Goal: Information Seeking & Learning: Learn about a topic

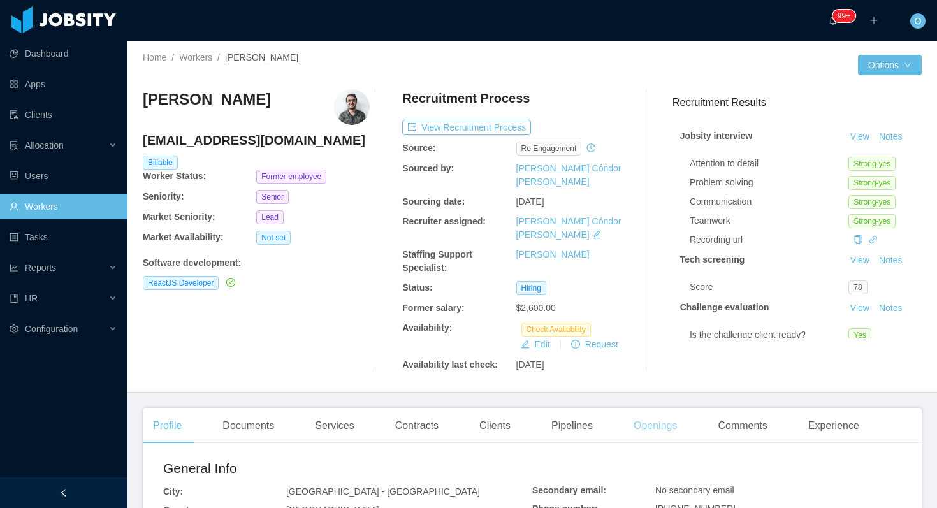
click at [671, 408] on div "Openings" at bounding box center [656, 426] width 64 height 36
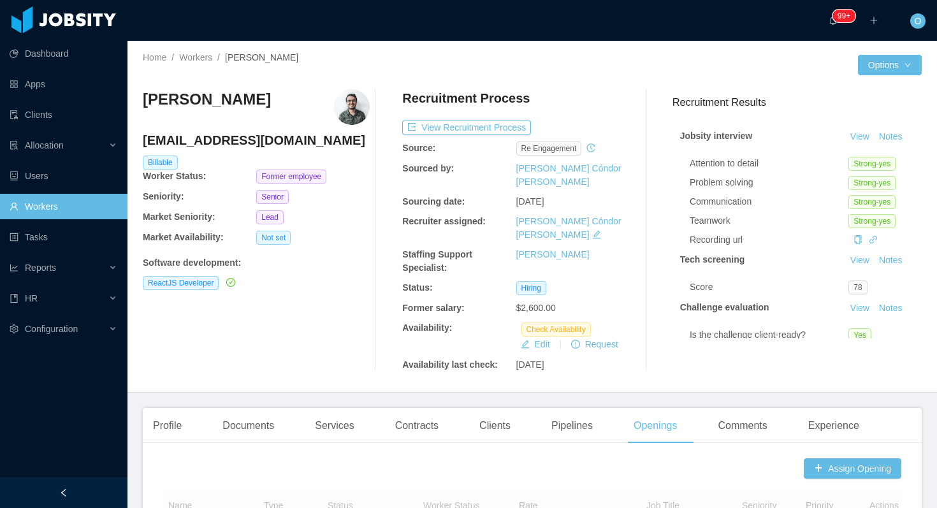
scroll to position [435, 0]
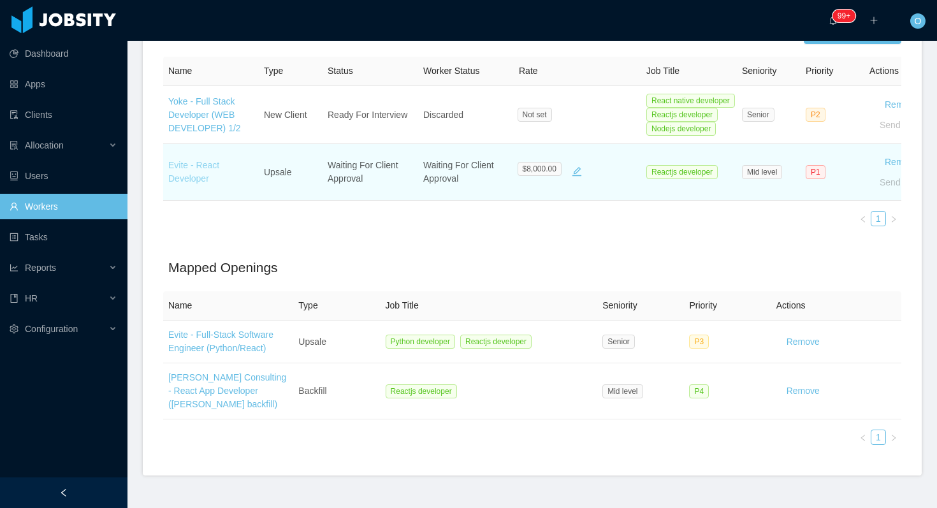
click at [184, 160] on link "Evite - React Developer" at bounding box center [193, 172] width 51 height 24
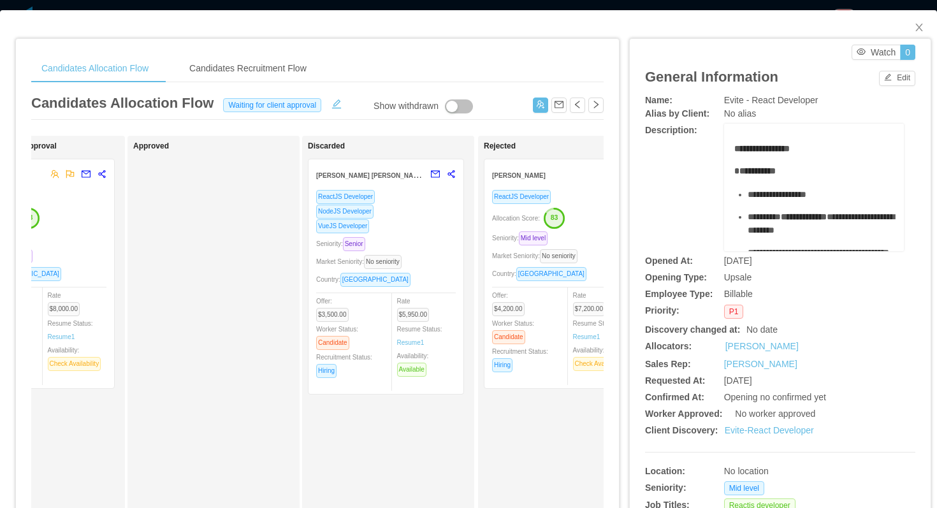
scroll to position [0, 681]
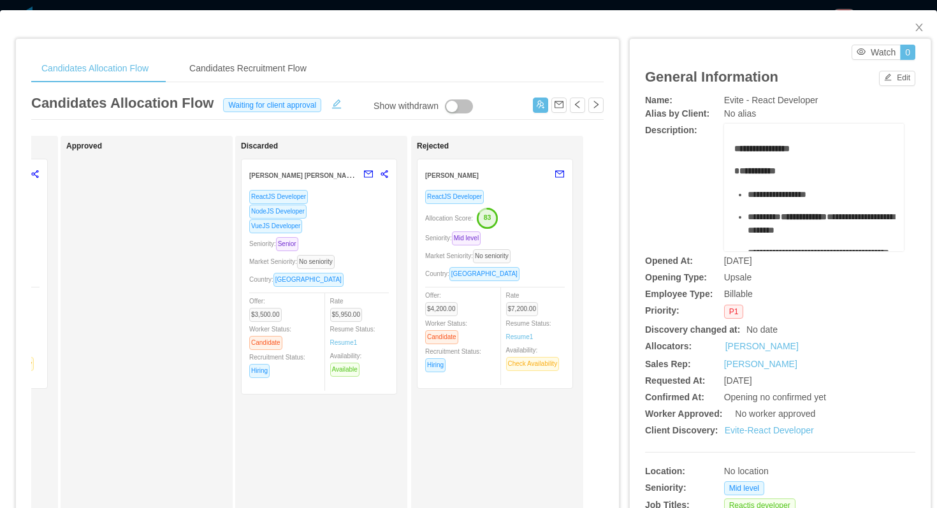
click at [342, 218] on div "NodeJS Developer" at bounding box center [319, 211] width 140 height 15
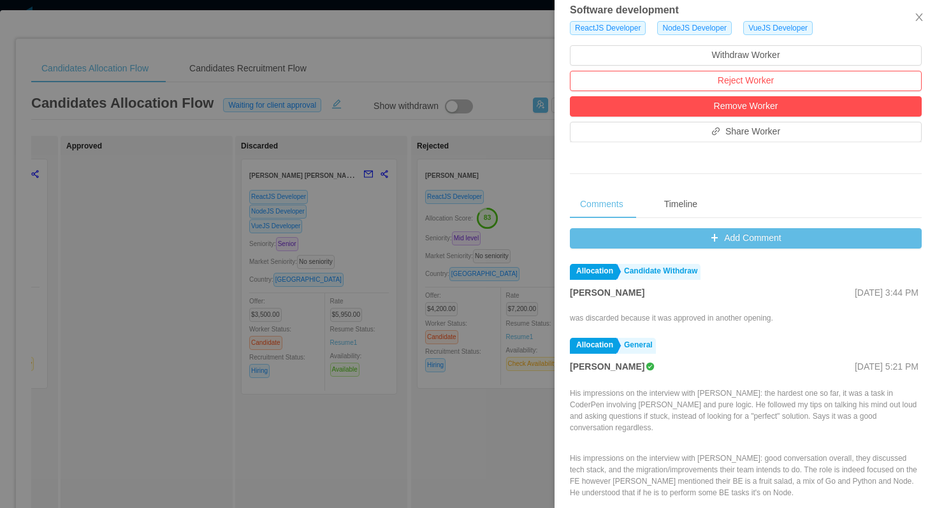
scroll to position [471, 0]
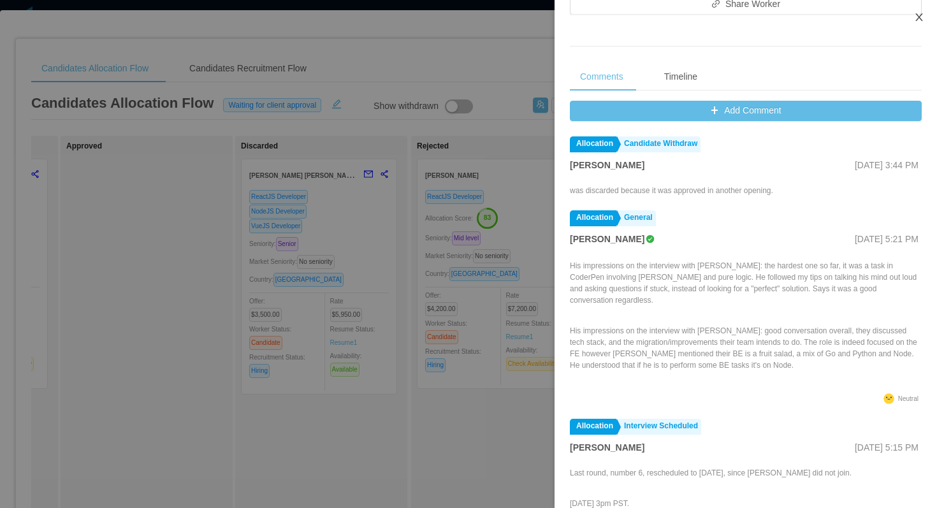
click at [926, 14] on button "Close" at bounding box center [920, 18] width 36 height 36
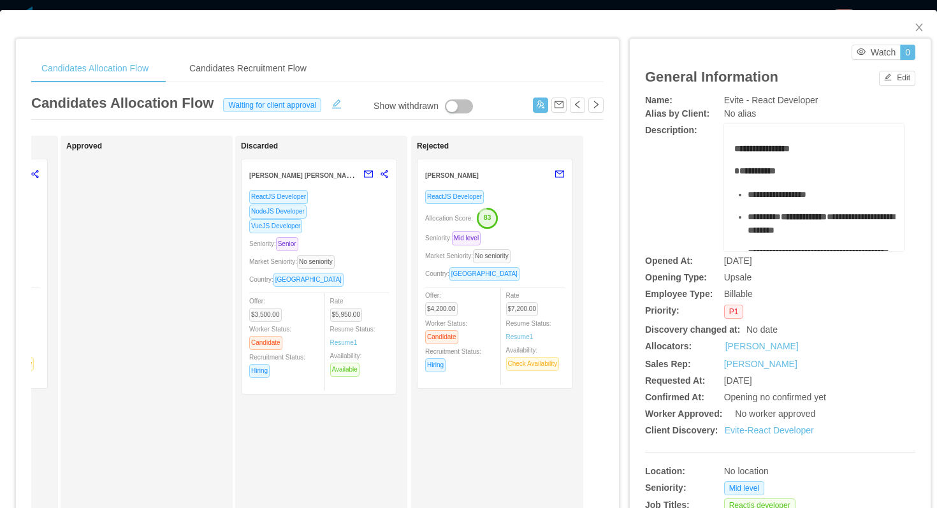
click at [370, 281] on div "Country: Brazil" at bounding box center [319, 279] width 140 height 15
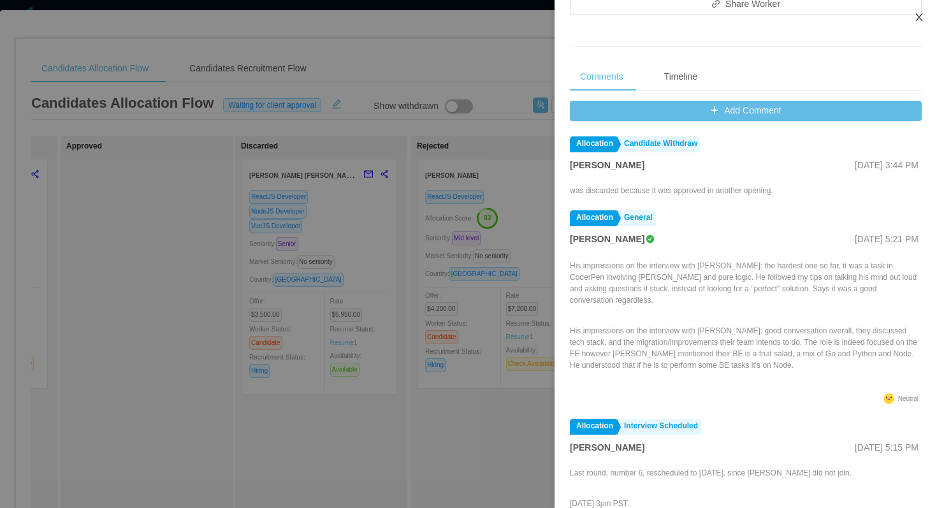
click at [923, 15] on icon "icon: close" at bounding box center [919, 17] width 10 height 10
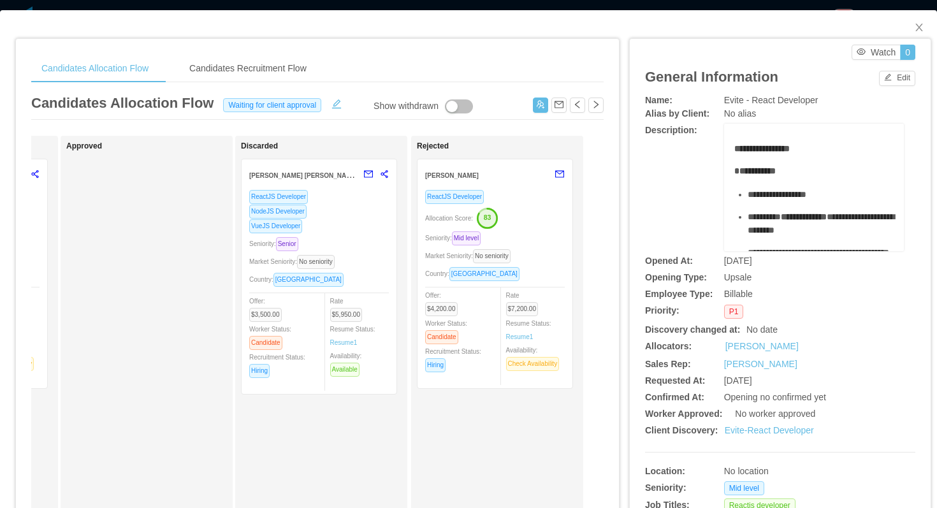
click at [356, 229] on div "VueJS Developer" at bounding box center [319, 226] width 140 height 15
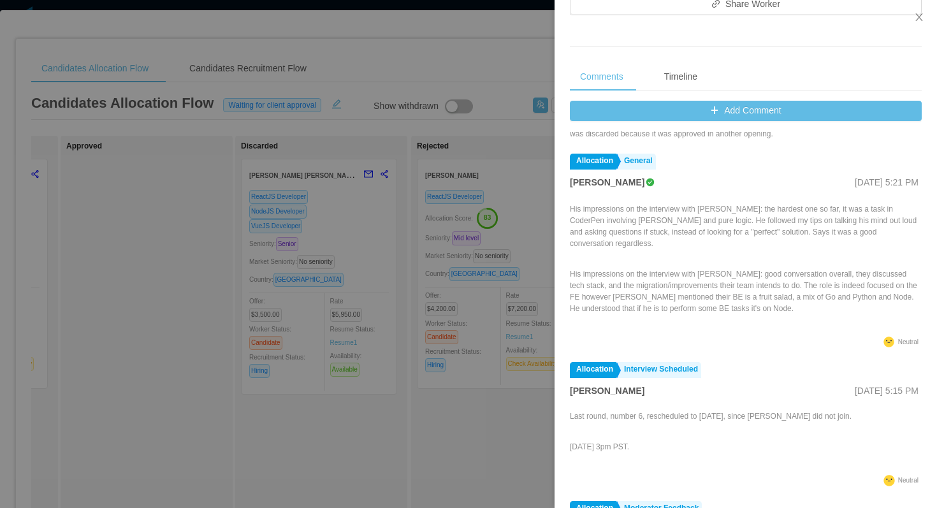
scroll to position [54, 0]
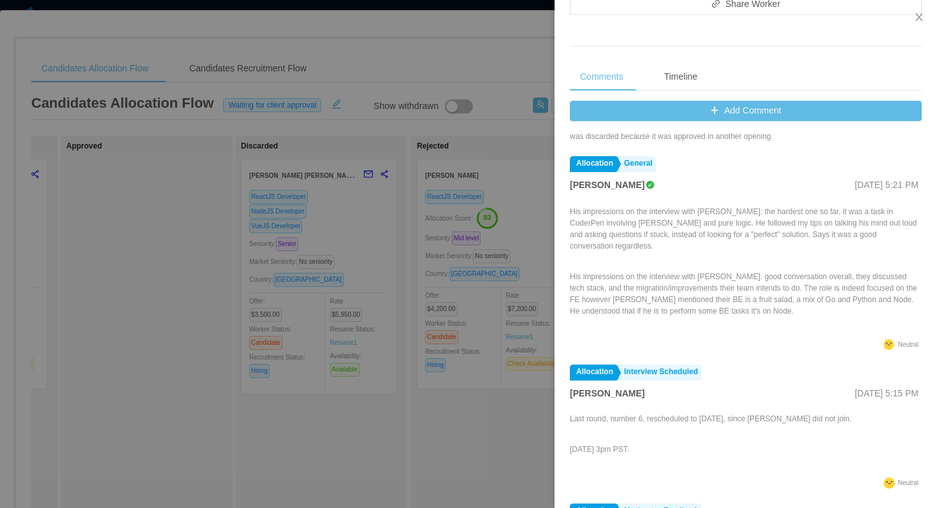
click at [503, 71] on div at bounding box center [468, 254] width 937 height 508
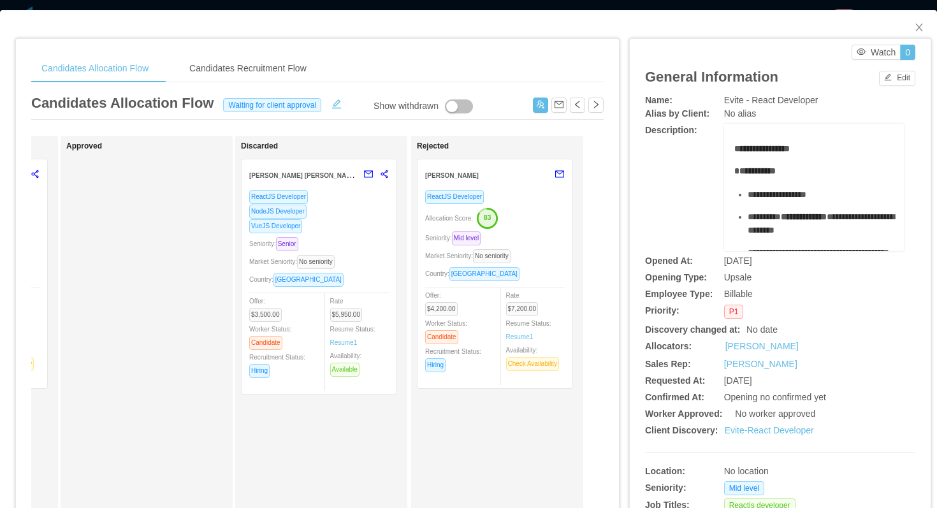
click at [356, 226] on div "VueJS Developer" at bounding box center [319, 226] width 140 height 15
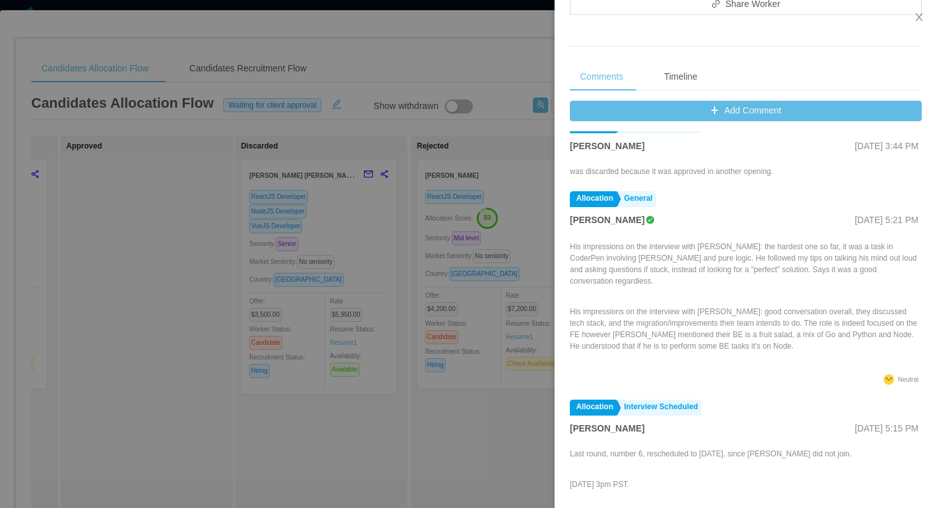
scroll to position [13, 0]
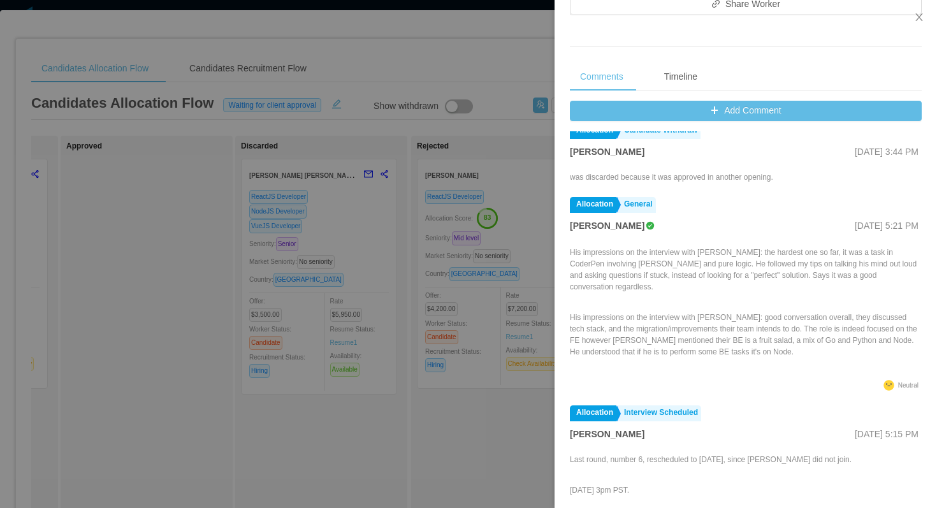
click at [513, 154] on div at bounding box center [468, 254] width 937 height 508
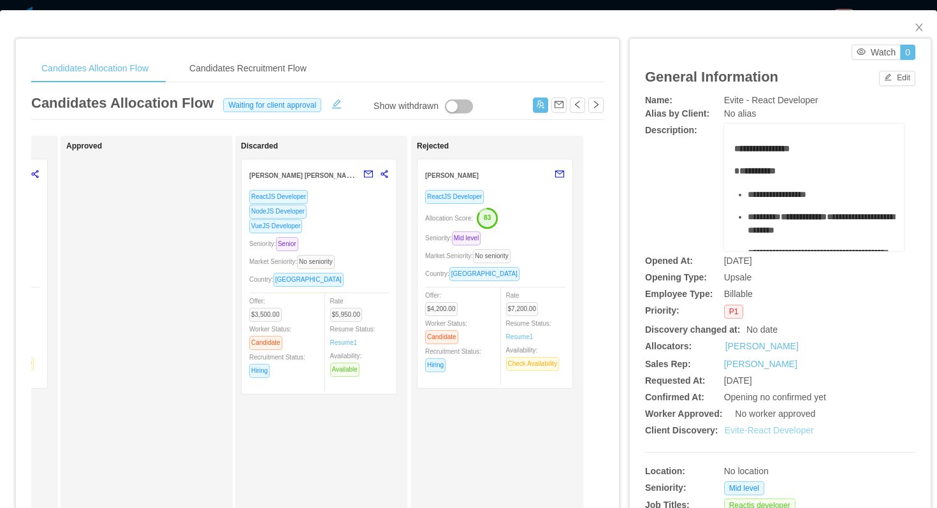
click at [768, 433] on link "Evite-React Developer" at bounding box center [769, 430] width 89 height 10
click at [366, 216] on div "NodeJS Developer" at bounding box center [319, 211] width 140 height 15
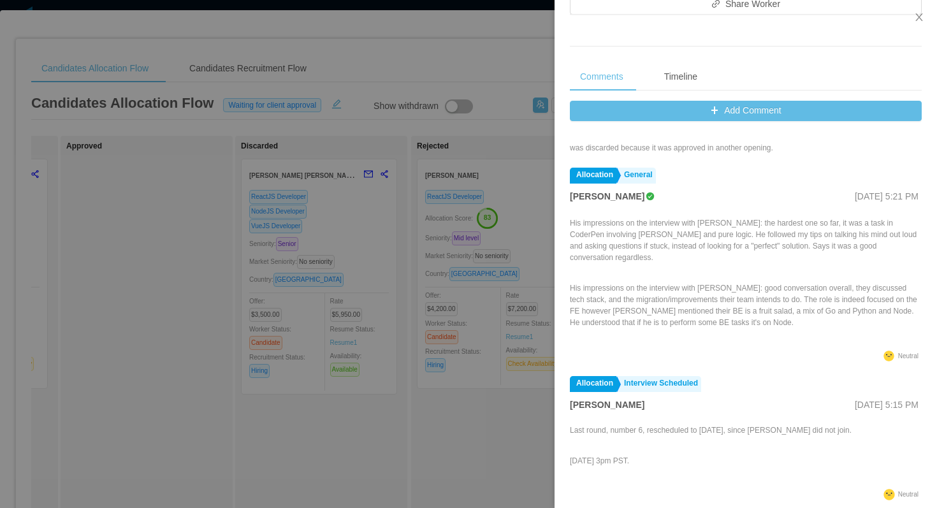
scroll to position [49, 0]
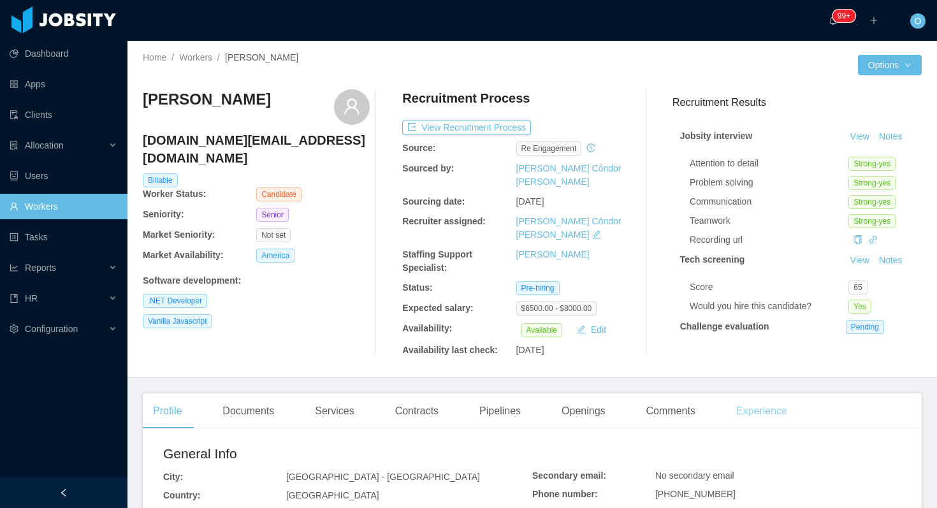
click at [750, 399] on div "Experience" at bounding box center [761, 411] width 71 height 36
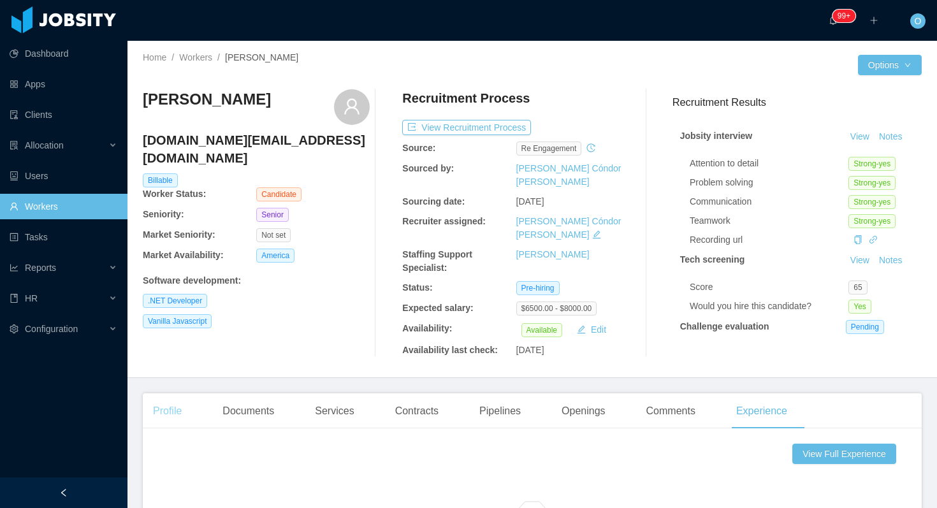
click at [170, 393] on div "Profile" at bounding box center [167, 411] width 49 height 36
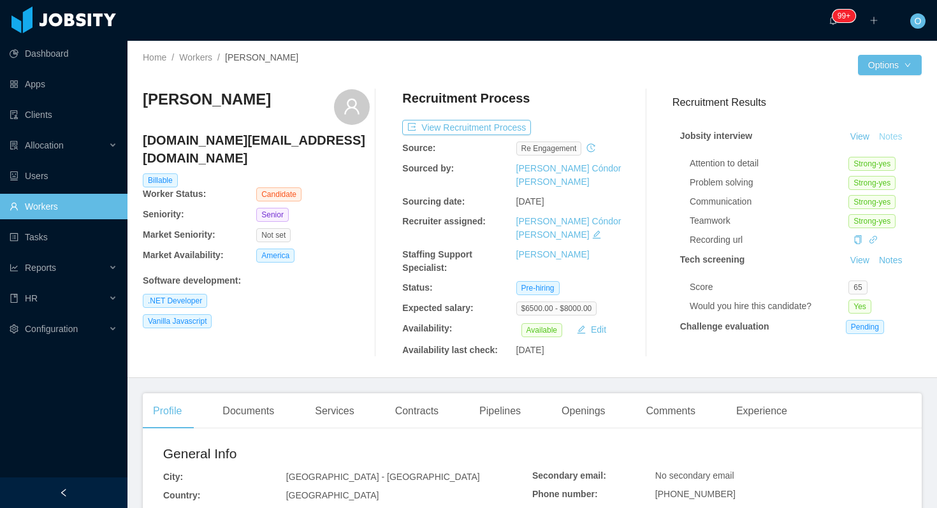
click at [896, 134] on button "Notes" at bounding box center [891, 136] width 34 height 15
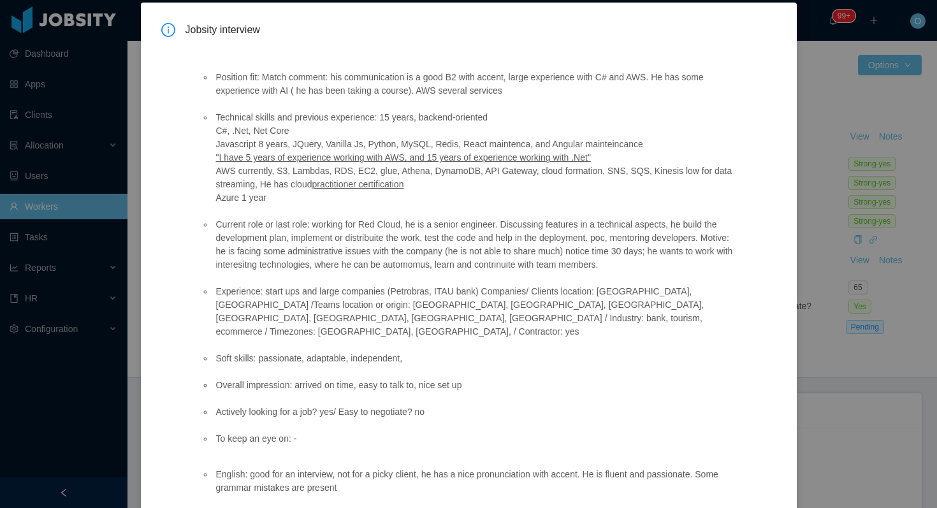
scroll to position [125, 0]
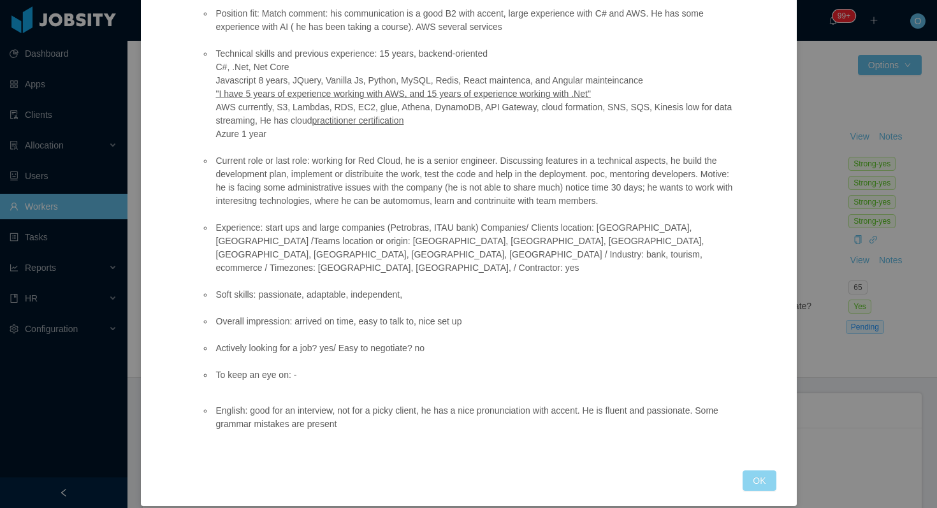
click at [752, 471] on button "OK" at bounding box center [759, 481] width 33 height 20
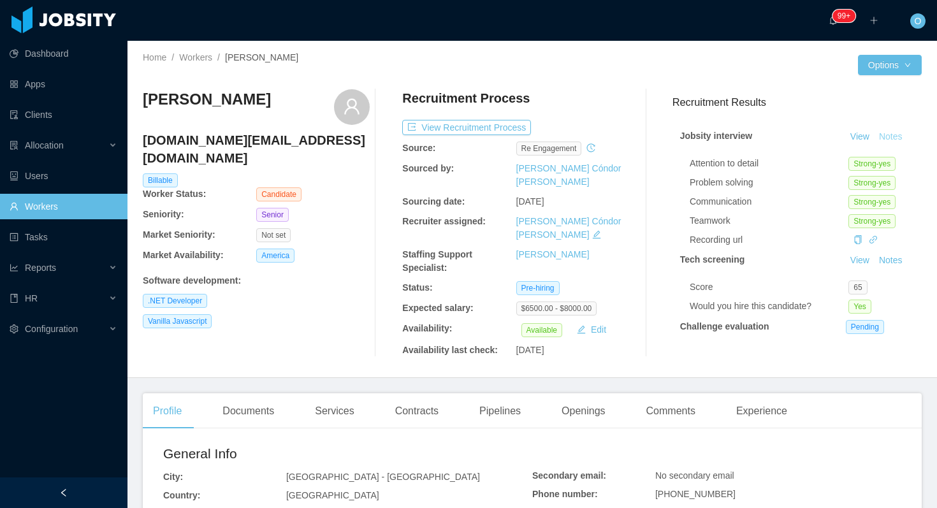
scroll to position [87, 0]
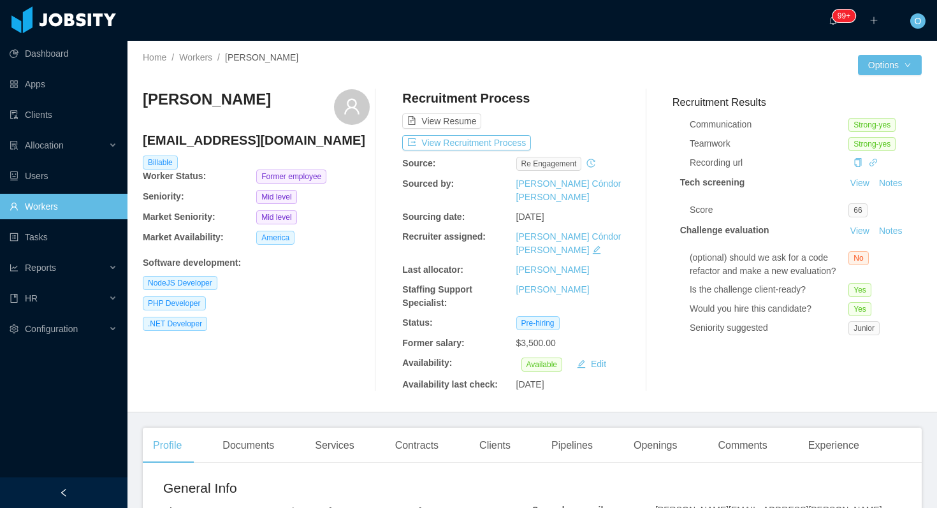
scroll to position [159, 0]
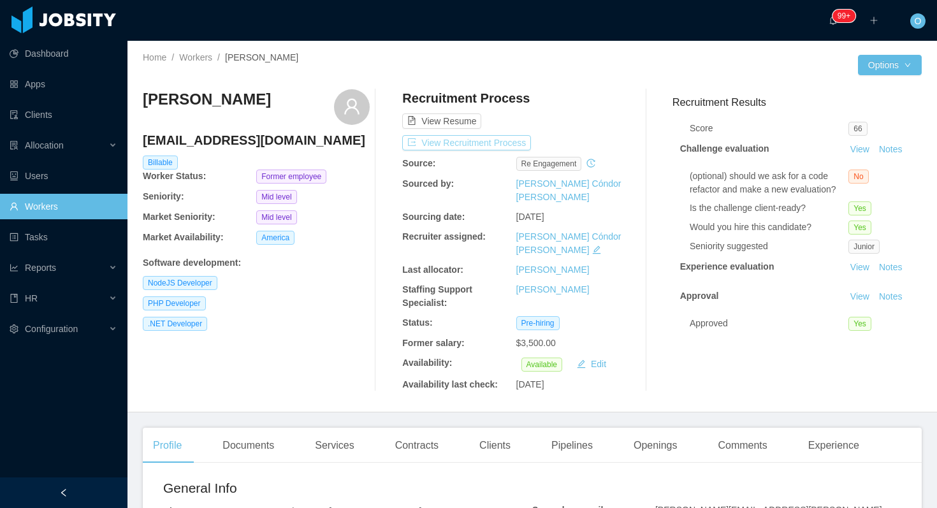
click at [509, 146] on button "View Recruitment Process" at bounding box center [466, 142] width 129 height 15
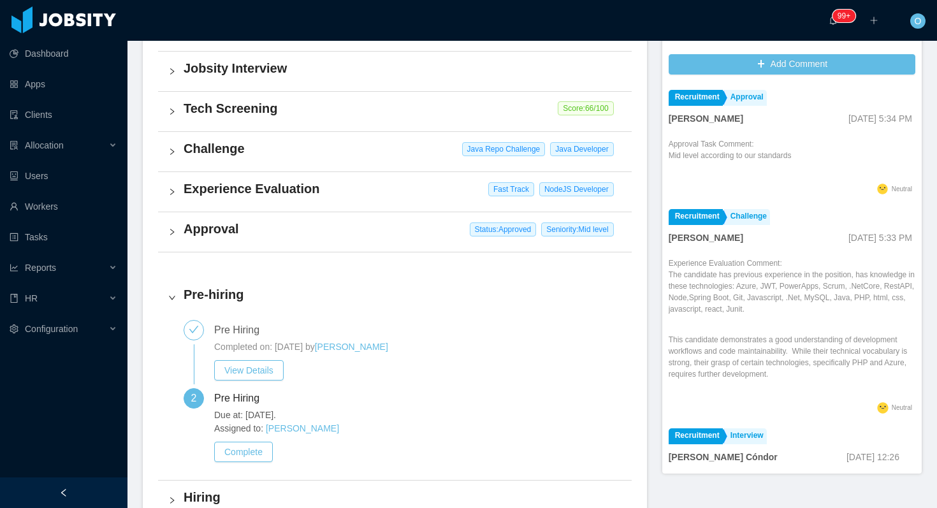
scroll to position [321, 0]
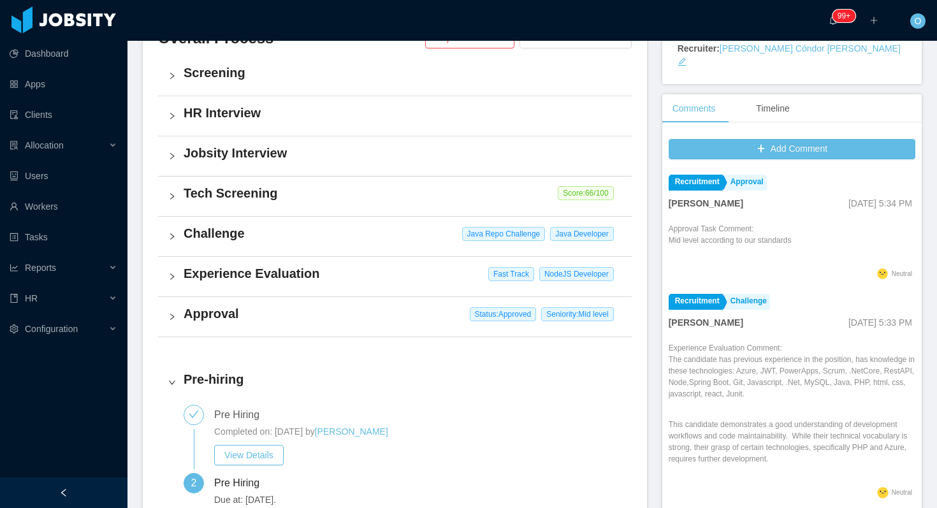
click at [289, 319] on h4 "Approval" at bounding box center [403, 314] width 438 height 18
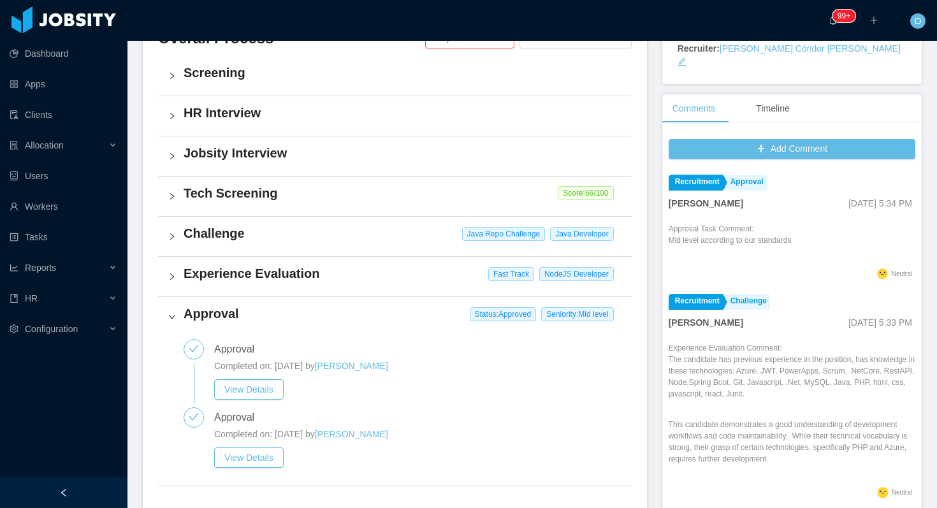
click at [307, 280] on h4 "Experience Evaluation" at bounding box center [403, 274] width 438 height 18
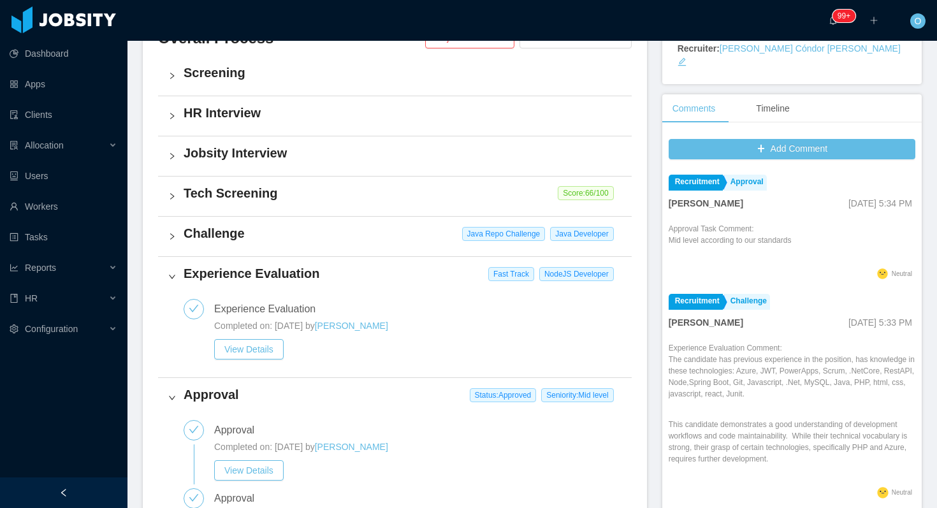
click at [354, 251] on div "Challenge Java Repo Challenge Java Developer" at bounding box center [395, 237] width 474 height 40
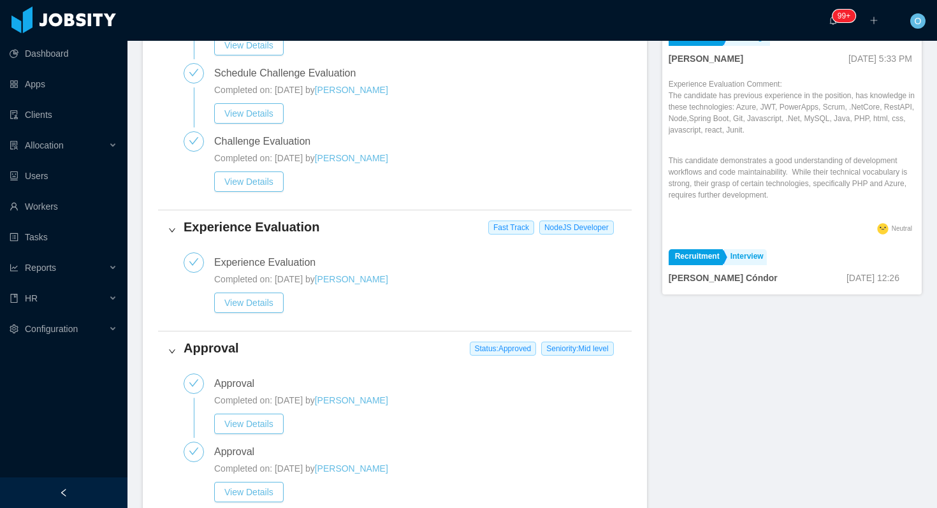
scroll to position [0, 0]
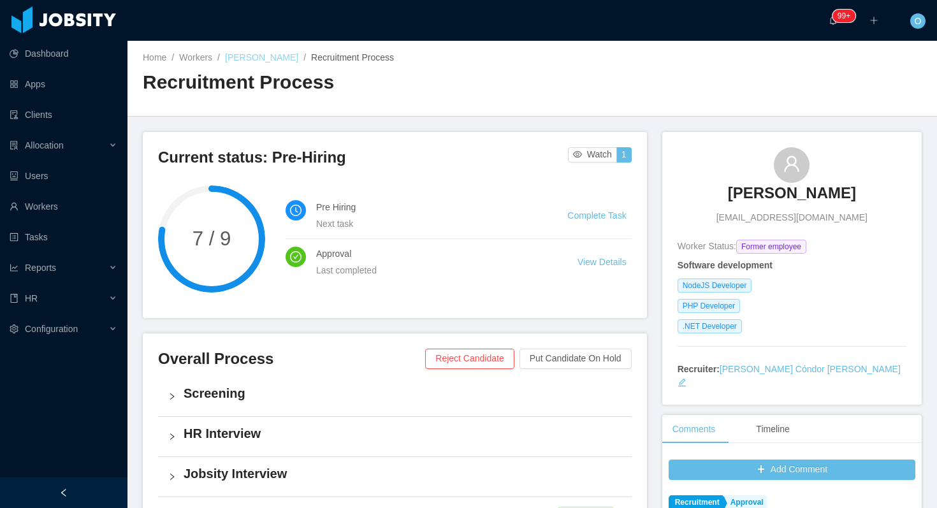
click at [259, 54] on link "Dane Jackson" at bounding box center [261, 57] width 73 height 10
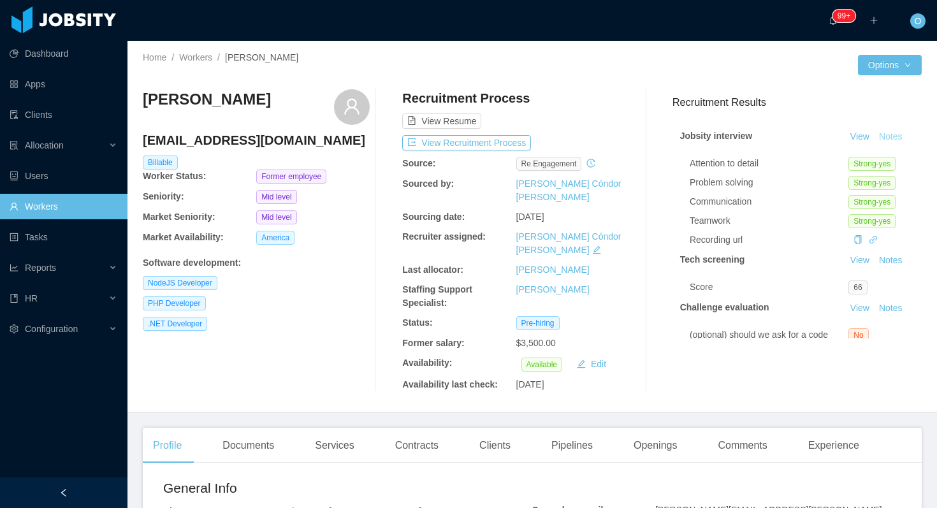
click at [892, 141] on button "Notes" at bounding box center [891, 136] width 34 height 15
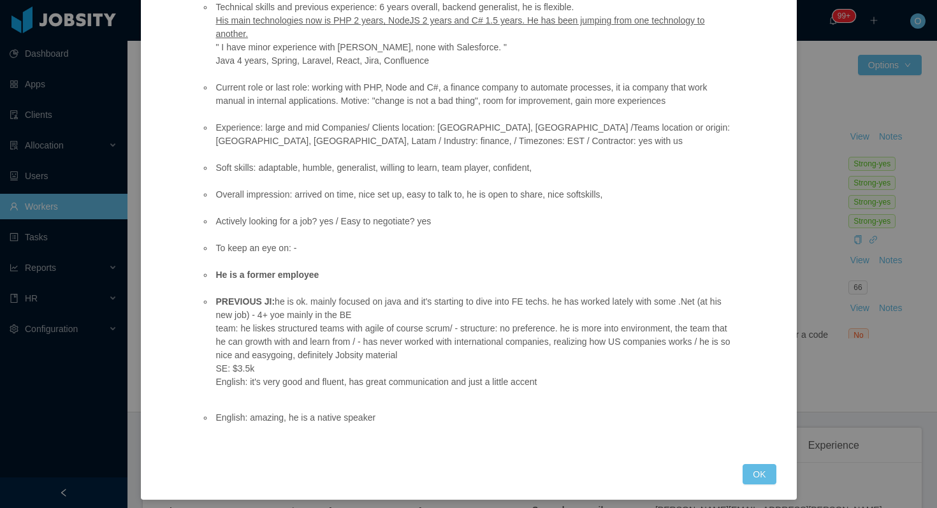
scroll to position [179, 0]
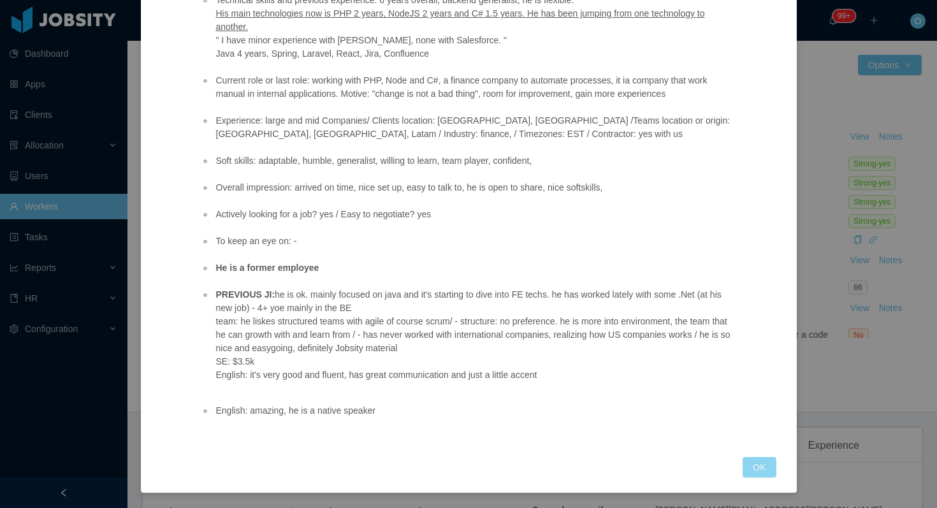
click at [763, 462] on button "OK" at bounding box center [759, 467] width 33 height 20
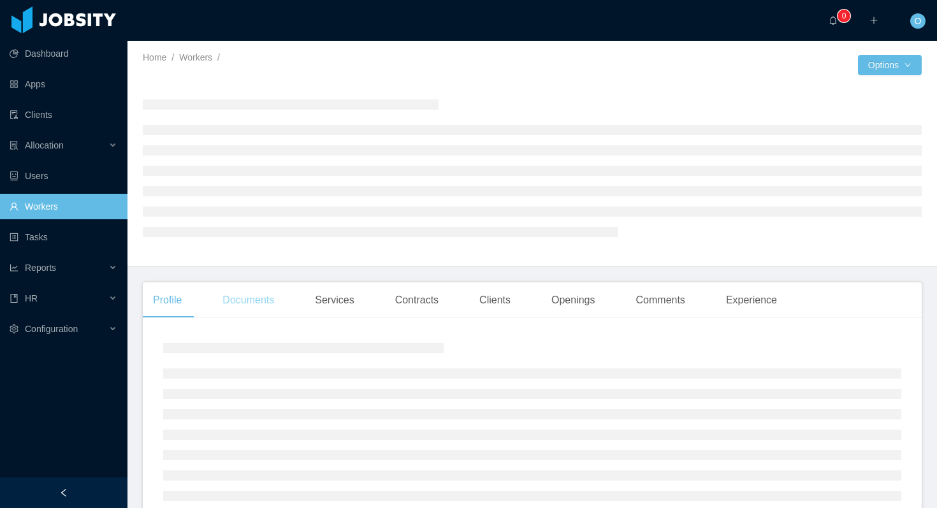
click at [250, 297] on div "Documents" at bounding box center [248, 300] width 72 height 36
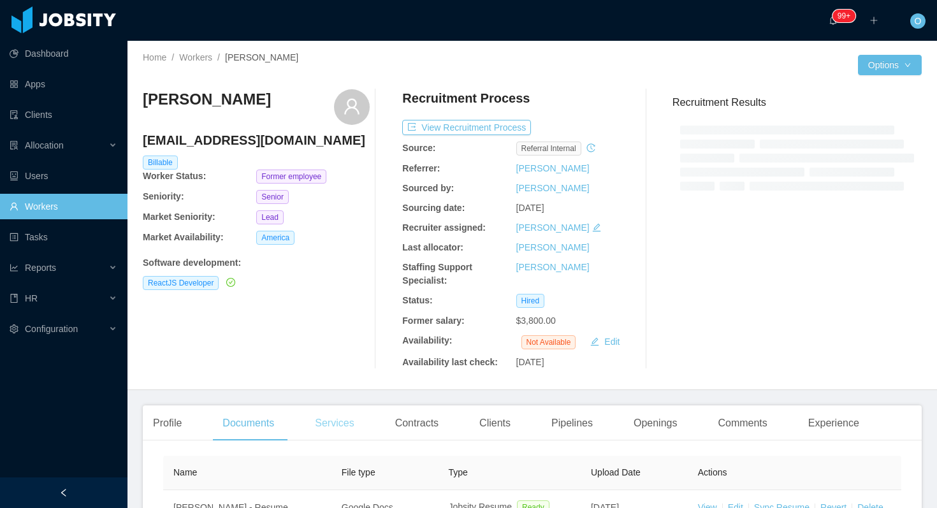
click at [323, 429] on div "Services" at bounding box center [334, 424] width 59 height 36
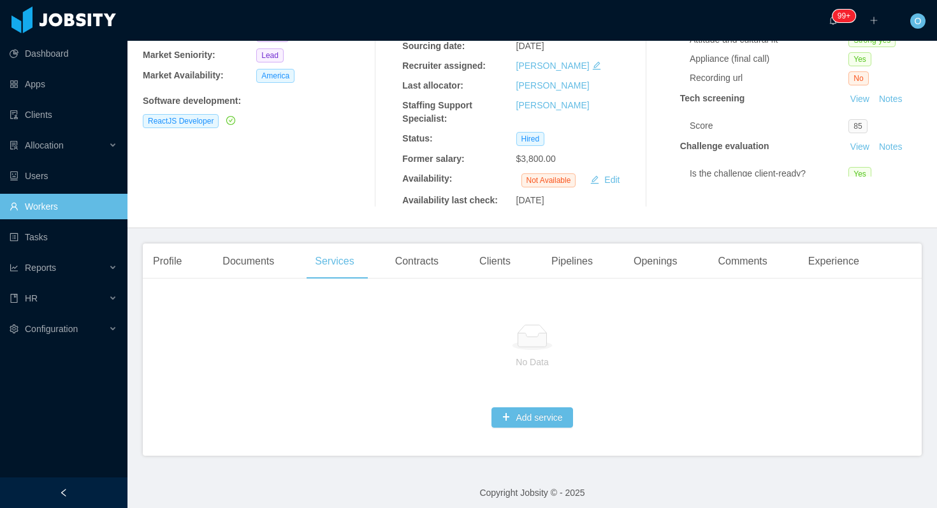
scroll to position [167, 0]
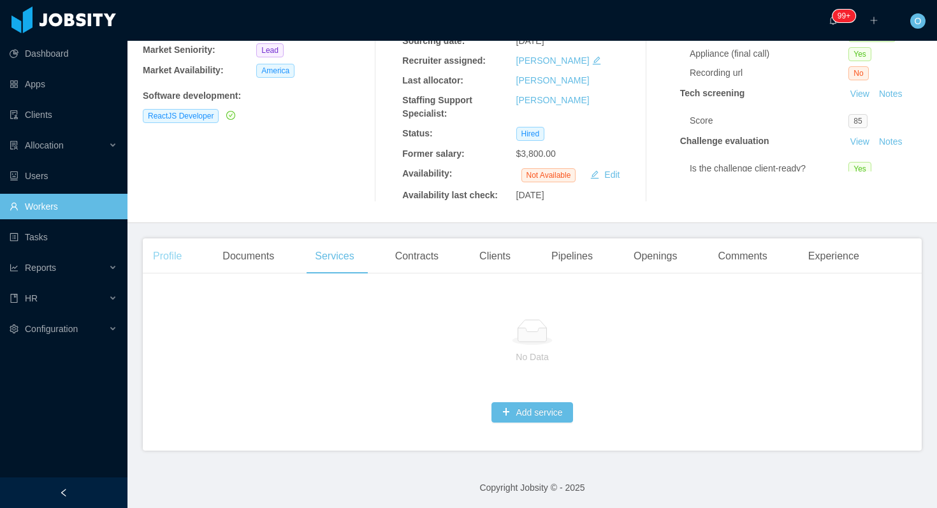
click at [172, 247] on div "Profile" at bounding box center [167, 256] width 49 height 36
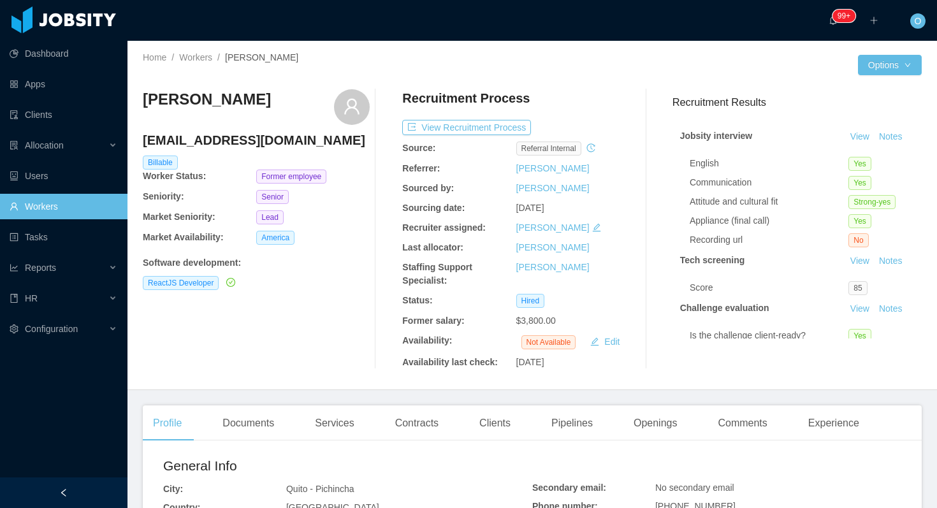
scroll to position [98, 0]
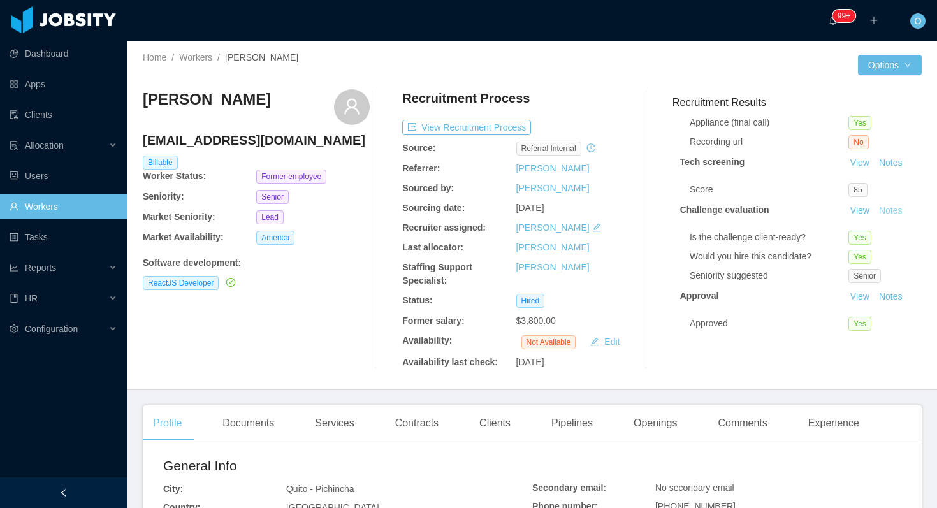
click at [893, 205] on button "Notes" at bounding box center [891, 210] width 34 height 15
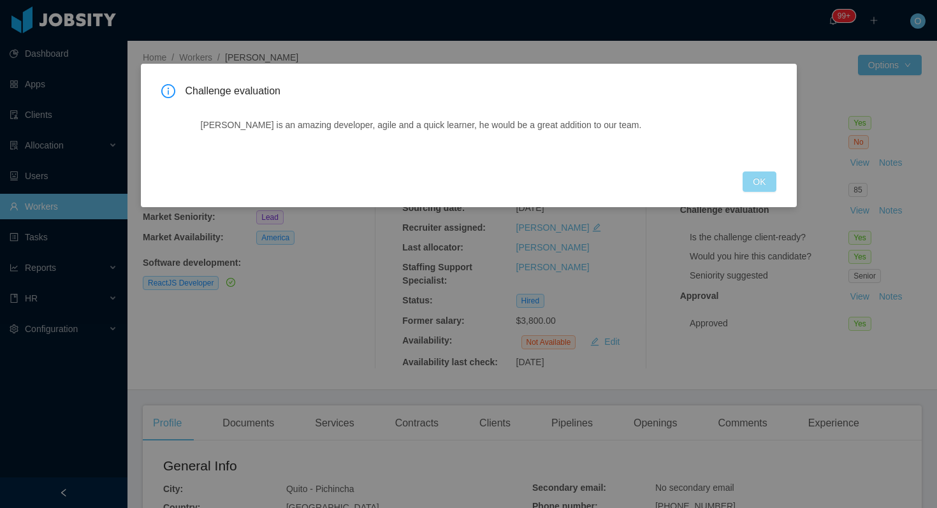
click at [751, 182] on button "OK" at bounding box center [759, 182] width 33 height 20
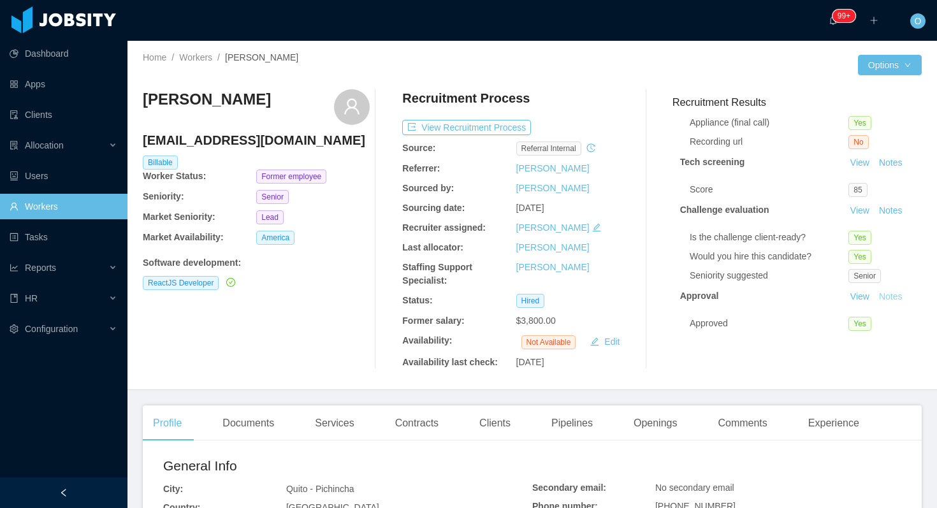
click at [881, 295] on button "Notes" at bounding box center [891, 296] width 34 height 15
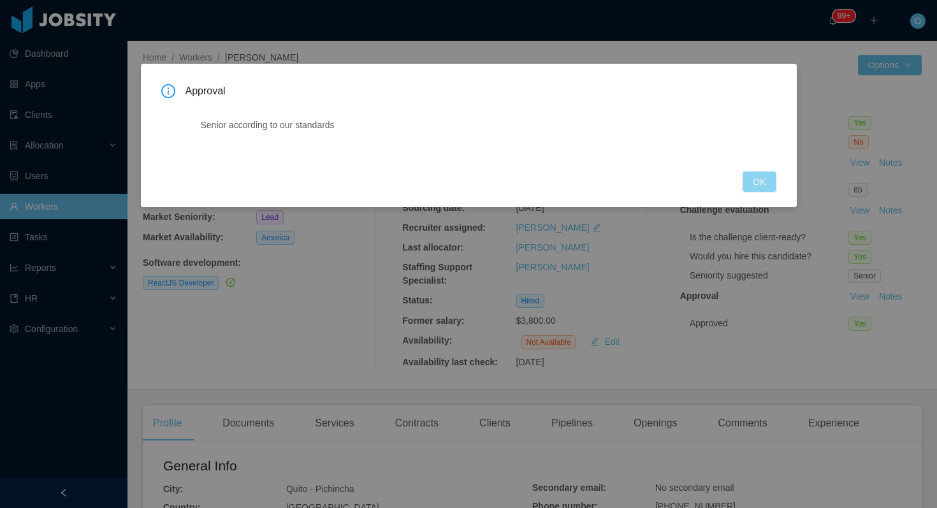
click at [749, 184] on button "OK" at bounding box center [759, 182] width 33 height 20
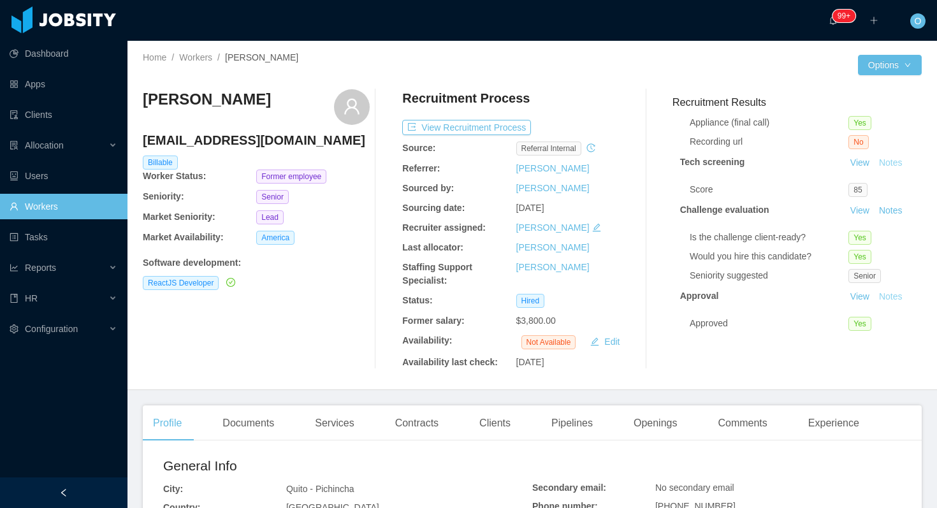
scroll to position [0, 0]
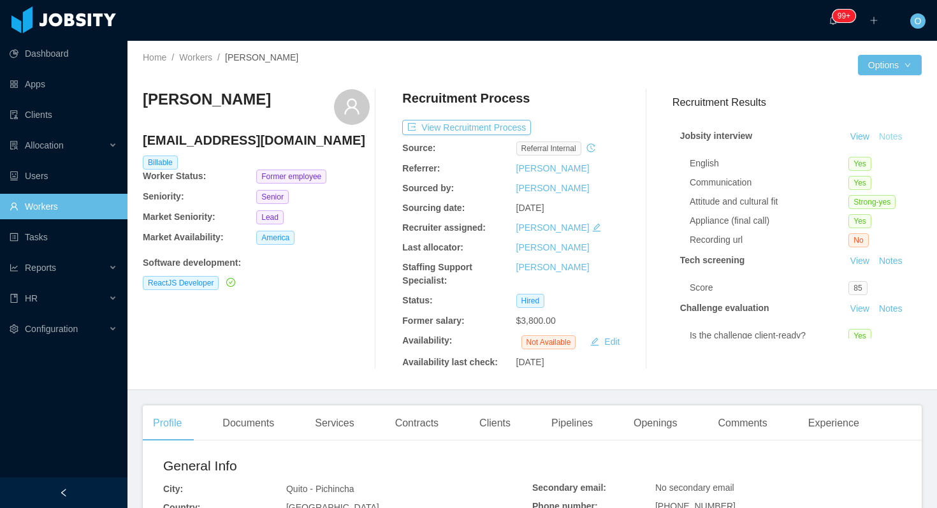
click at [896, 134] on button "Notes" at bounding box center [891, 136] width 34 height 15
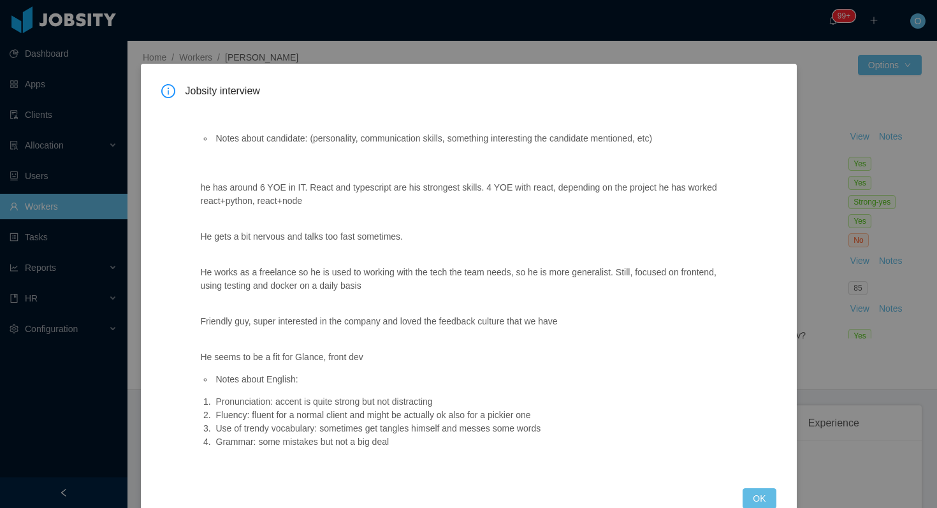
scroll to position [31, 0]
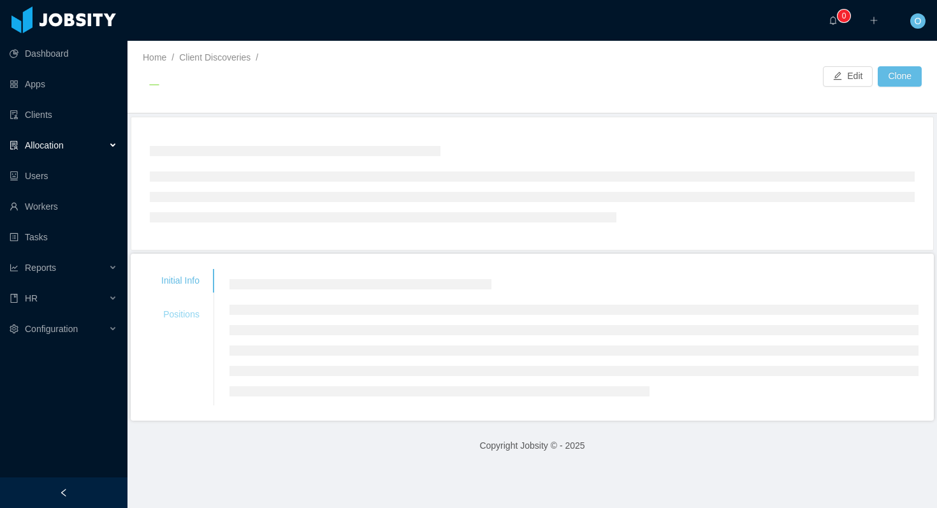
click at [177, 316] on div "Positions" at bounding box center [180, 315] width 69 height 24
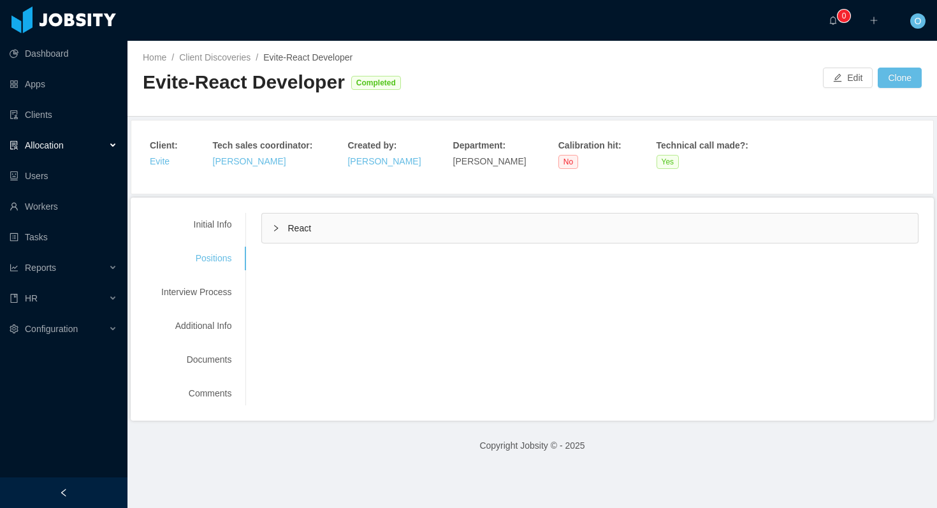
click at [269, 228] on div "React" at bounding box center [590, 228] width 656 height 29
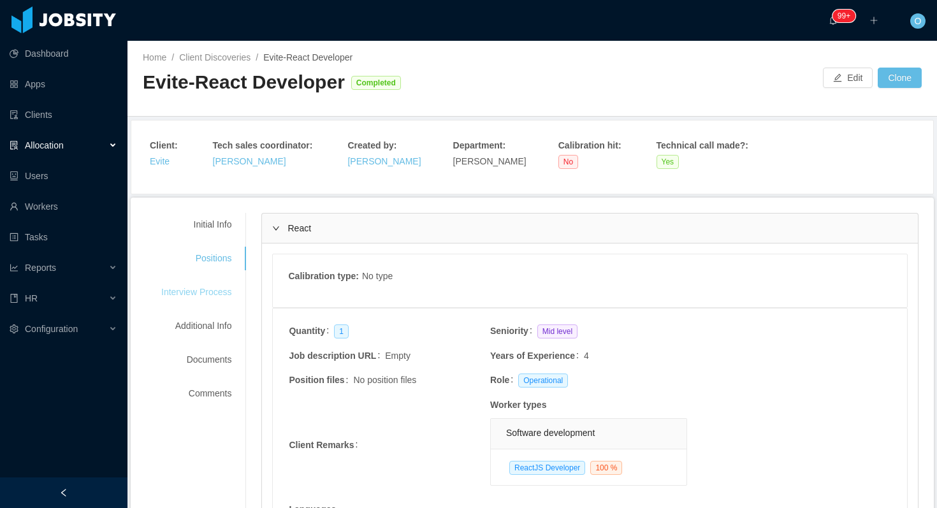
click at [217, 283] on div "Interview Process" at bounding box center [196, 293] width 101 height 24
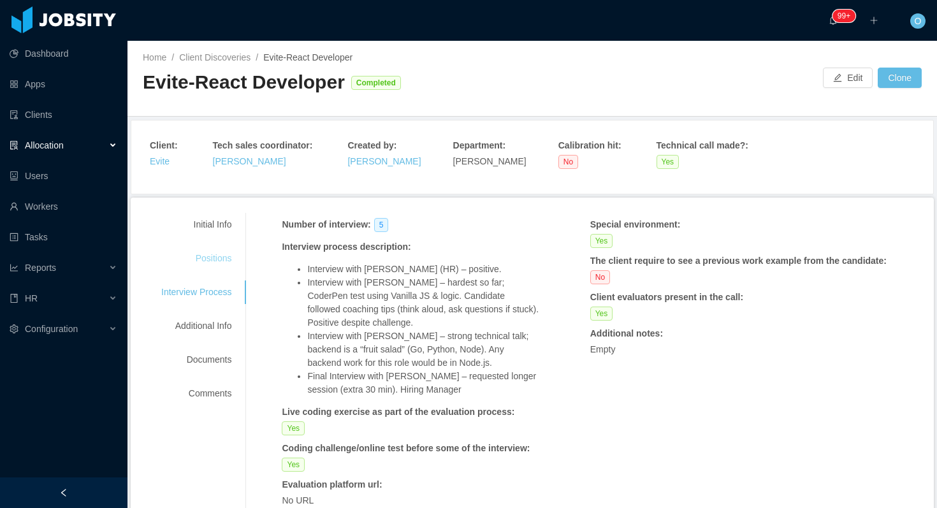
click at [205, 254] on div "Positions" at bounding box center [196, 259] width 101 height 24
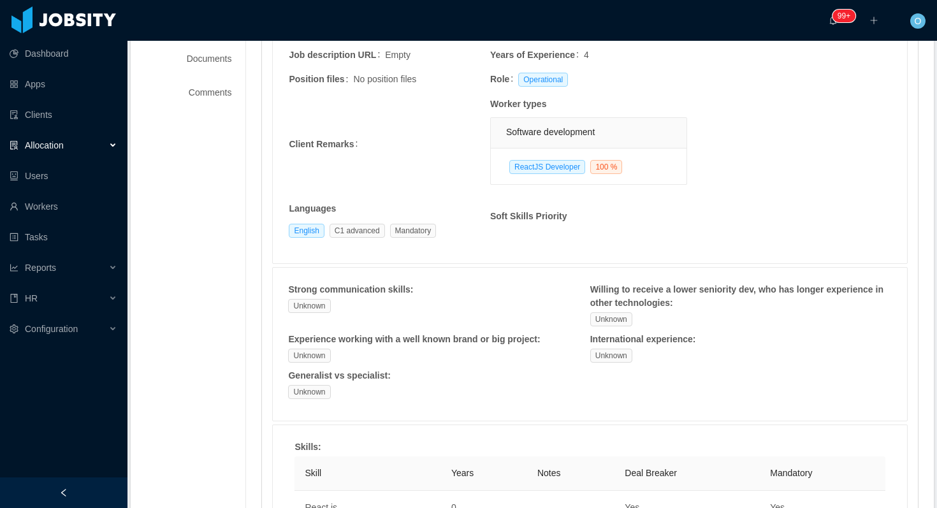
scroll to position [130, 0]
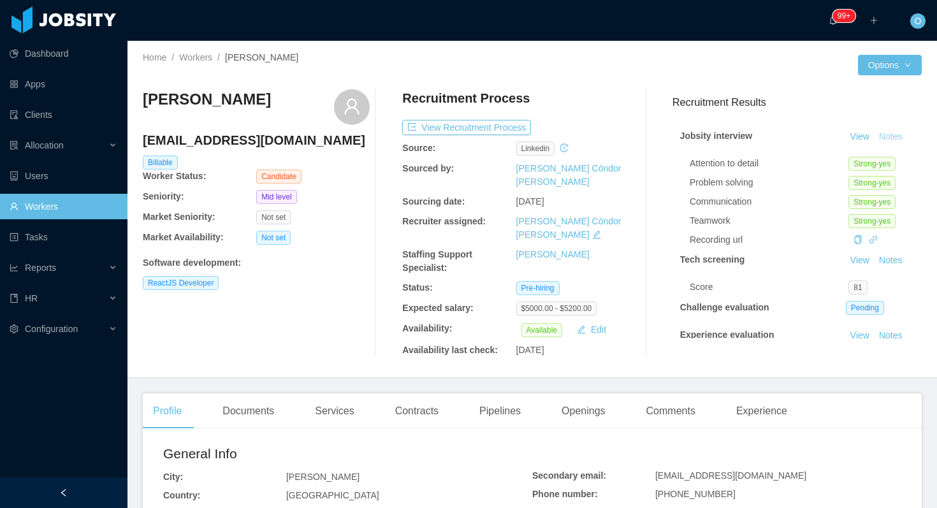
click at [887, 140] on button "Notes" at bounding box center [891, 136] width 34 height 15
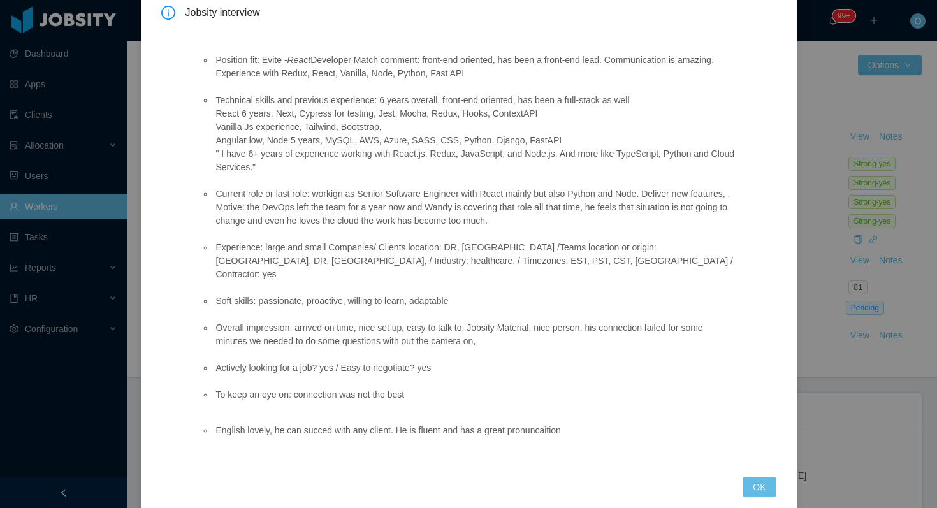
scroll to position [85, 0]
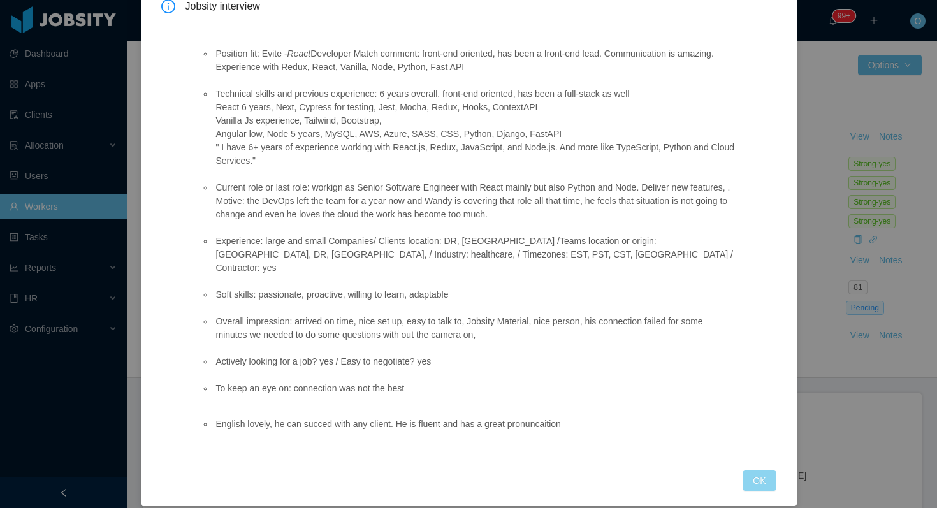
click at [761, 472] on button "OK" at bounding box center [759, 481] width 33 height 20
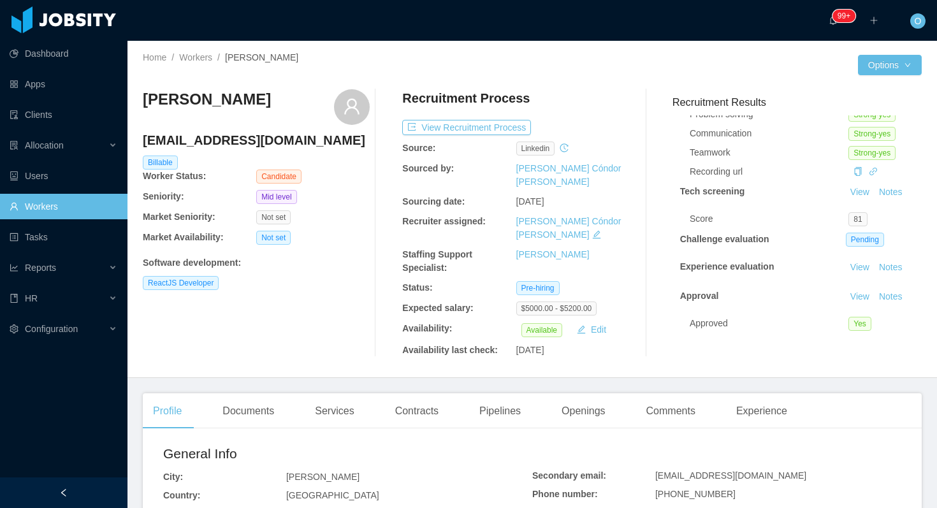
scroll to position [0, 0]
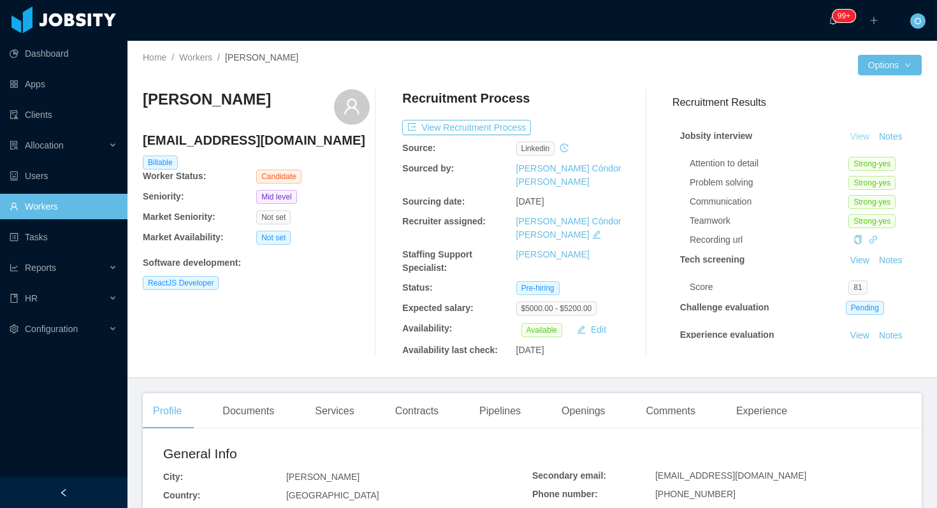
click at [854, 134] on link "View" at bounding box center [860, 136] width 28 height 10
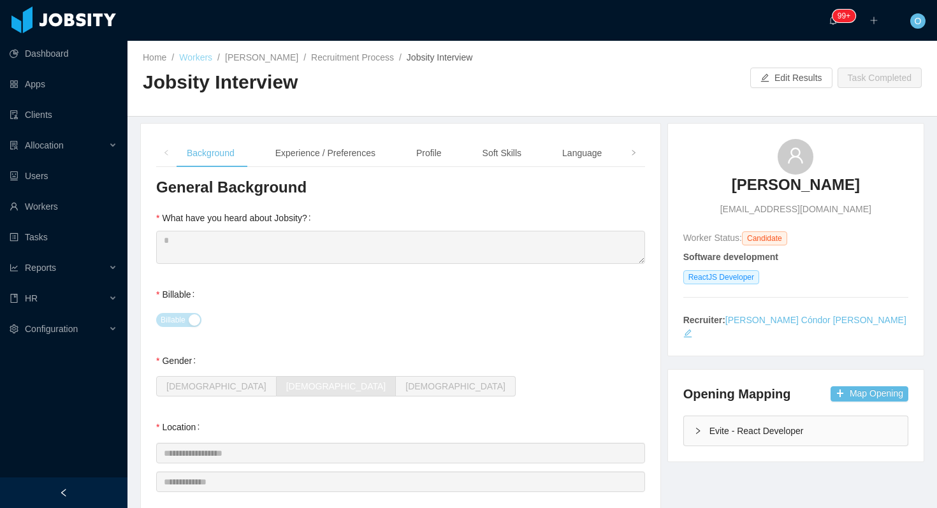
click at [205, 59] on link "Workers" at bounding box center [195, 57] width 33 height 10
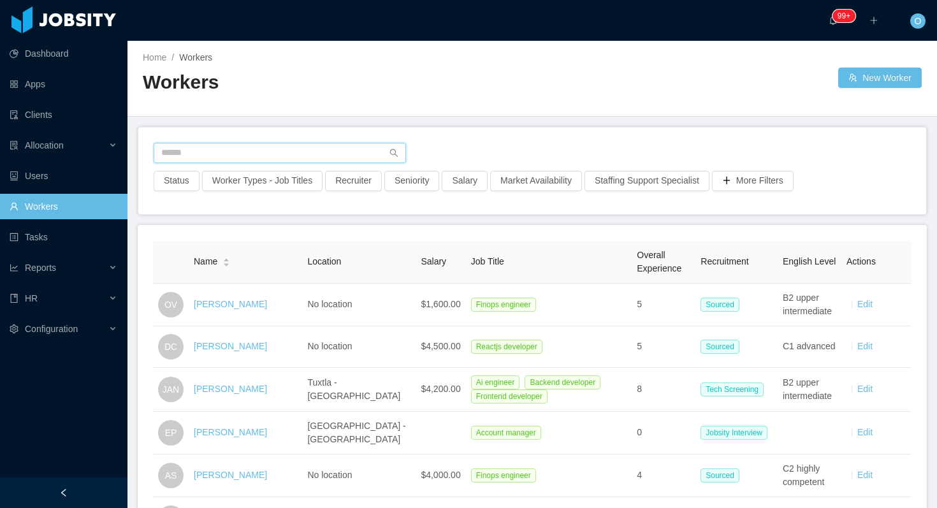
click at [306, 150] on input "text" at bounding box center [280, 153] width 252 height 20
paste input "**********"
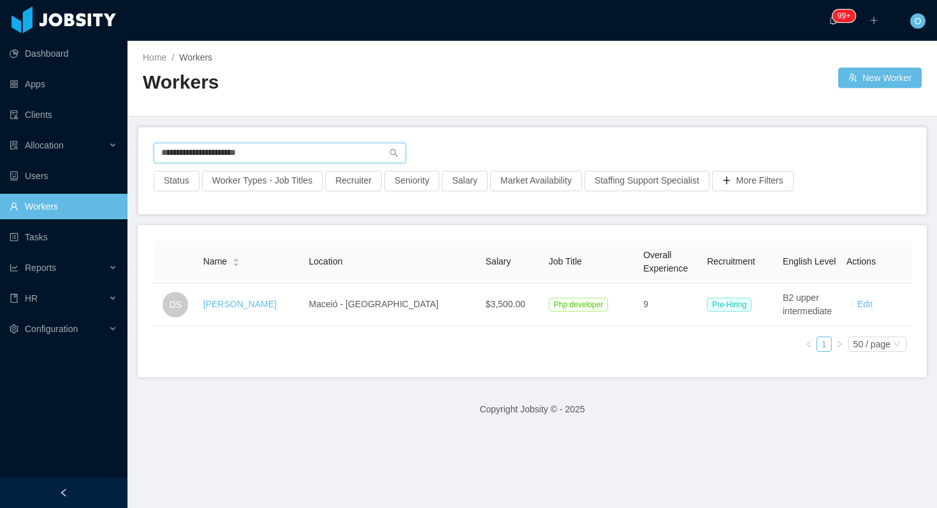
click at [316, 143] on input "**********" at bounding box center [280, 153] width 252 height 20
paste input "*******"
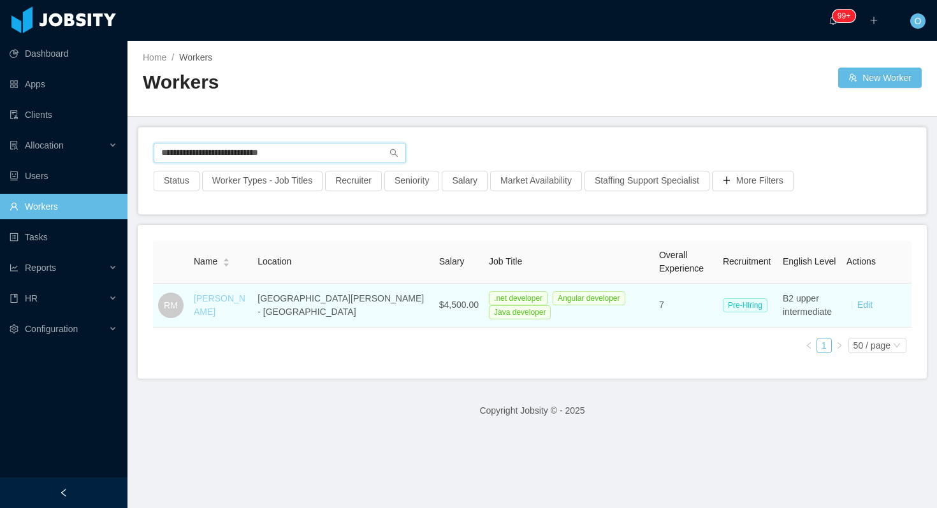
type input "**********"
click at [207, 295] on link "[PERSON_NAME]" at bounding box center [220, 305] width 52 height 24
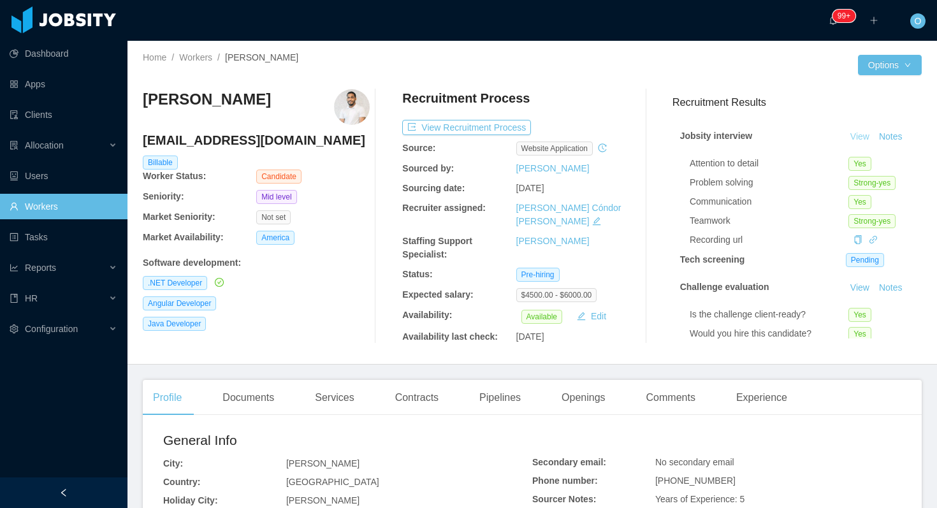
click at [857, 135] on link "View" at bounding box center [860, 136] width 28 height 10
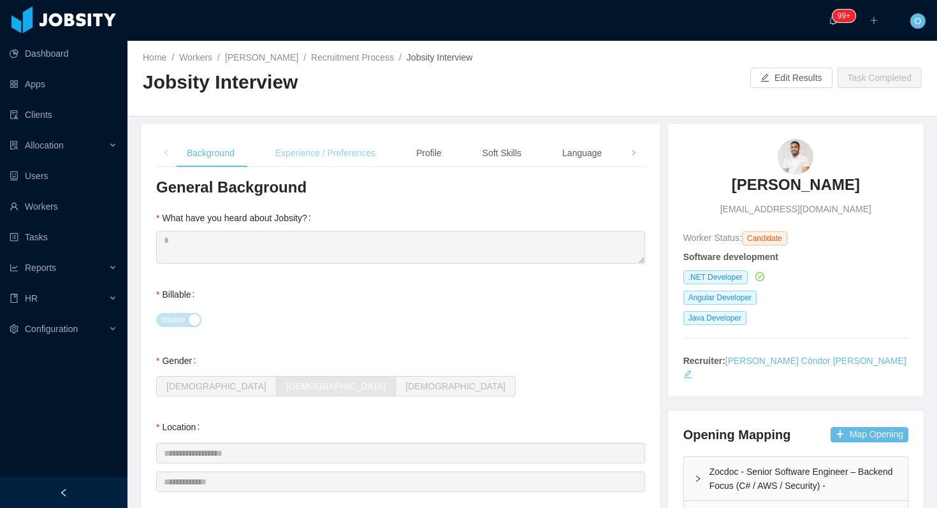
click at [333, 154] on div "Experience / Preferences" at bounding box center [325, 153] width 121 height 29
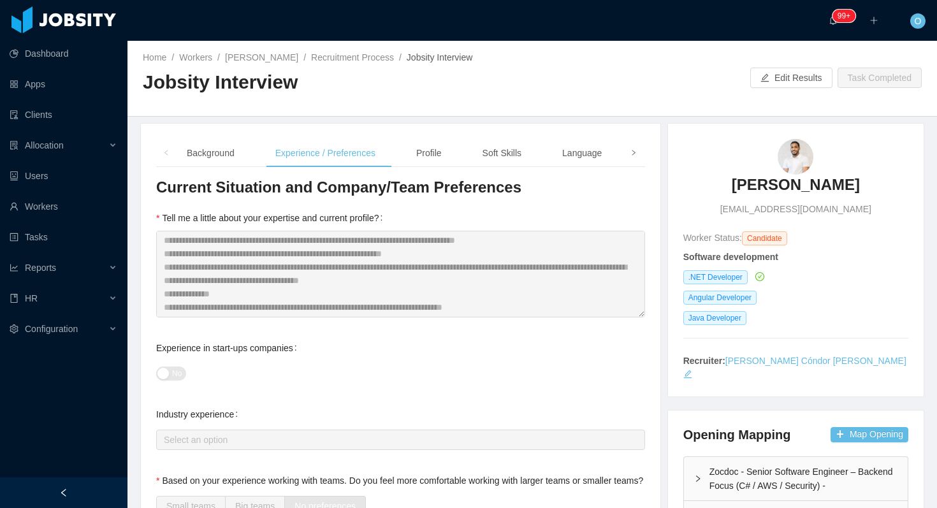
click at [629, 152] on span at bounding box center [634, 153] width 20 height 28
click at [591, 160] on div "Notes" at bounding box center [592, 153] width 44 height 29
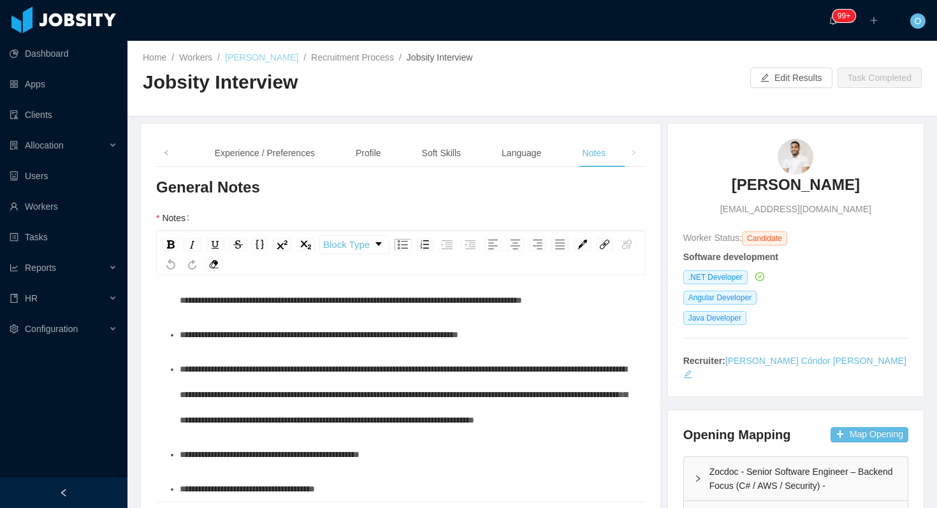
click at [252, 56] on link "[PERSON_NAME]" at bounding box center [261, 57] width 73 height 10
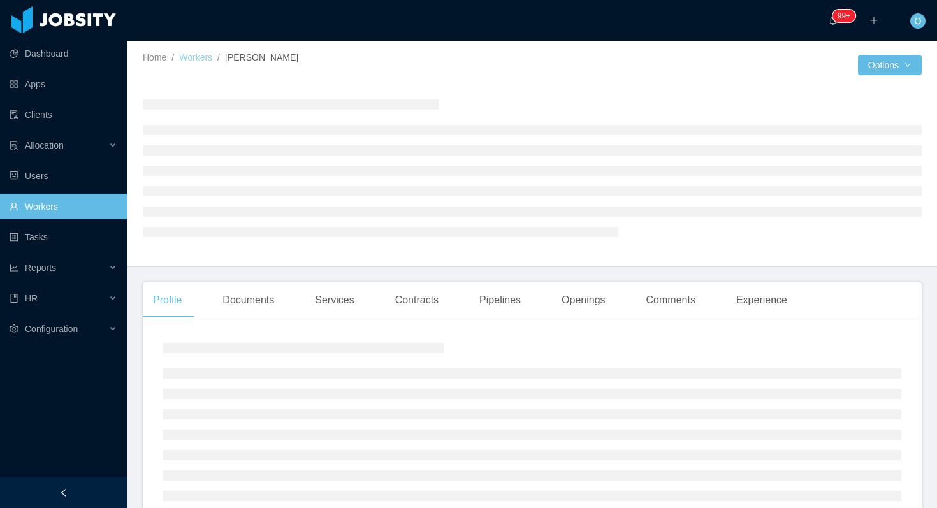
click at [205, 54] on link "Workers" at bounding box center [195, 57] width 33 height 10
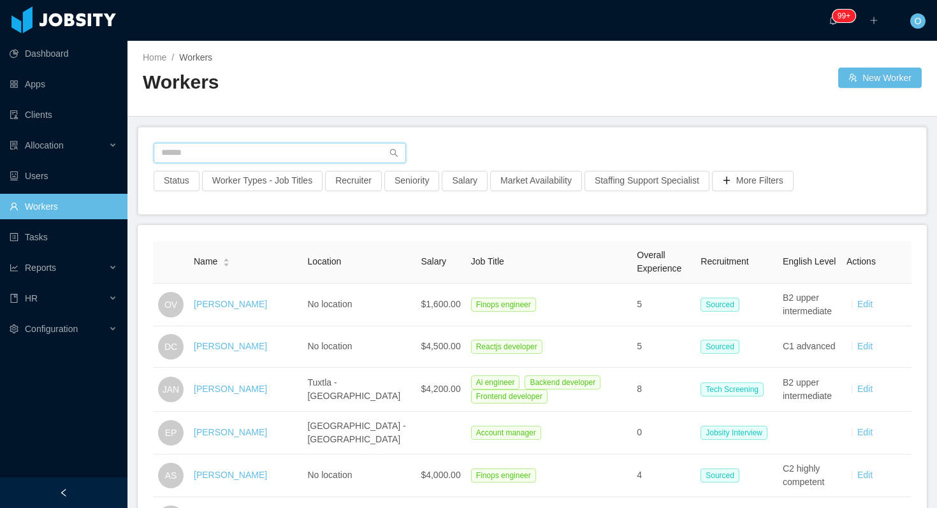
click at [242, 156] on input "text" at bounding box center [280, 153] width 252 height 20
paste input "**********"
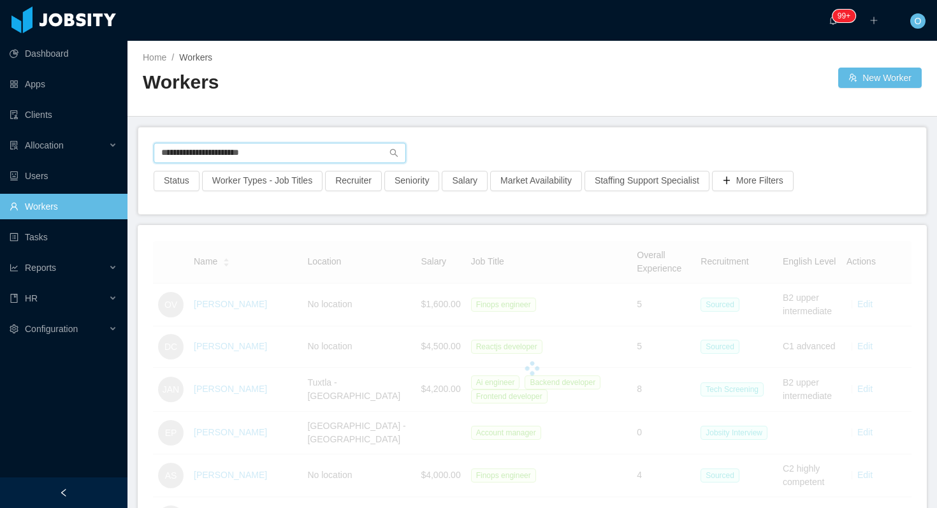
type input "**********"
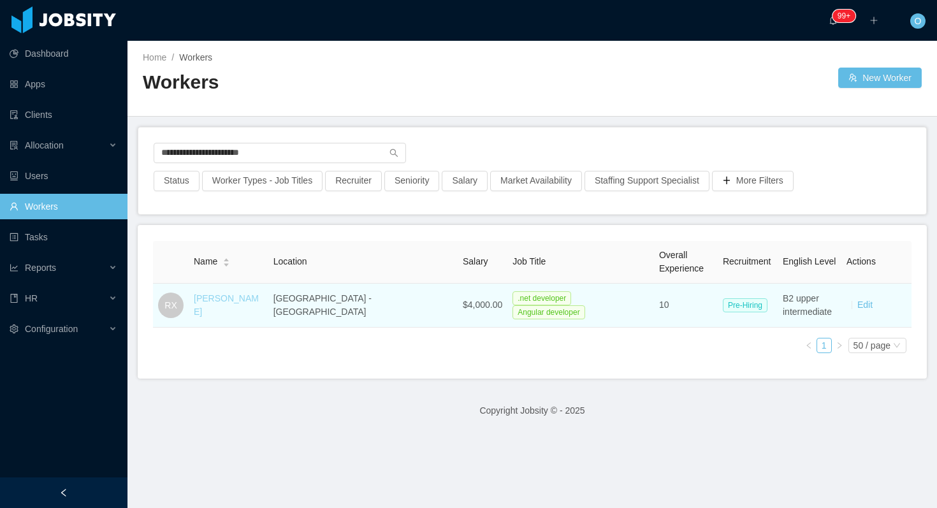
click at [236, 303] on link "[PERSON_NAME]" at bounding box center [226, 305] width 65 height 24
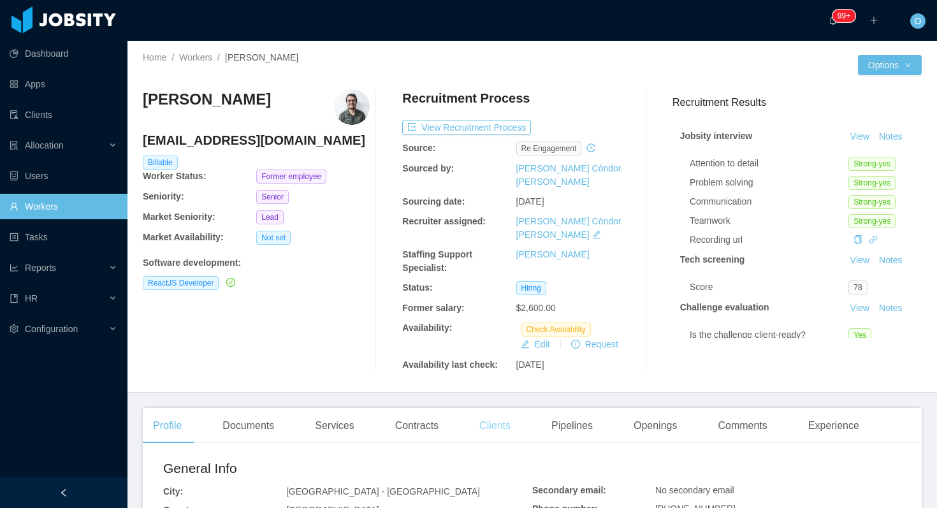
click at [502, 408] on div "Clients" at bounding box center [495, 426] width 52 height 36
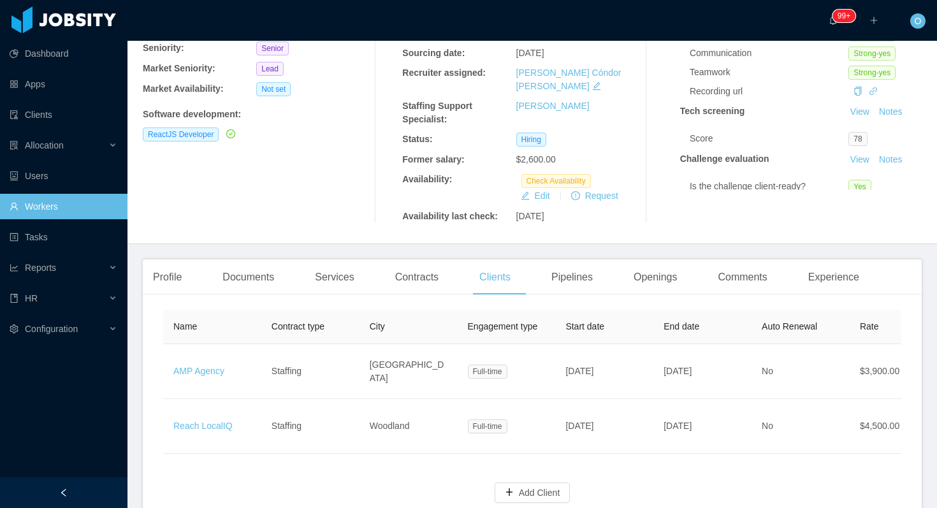
scroll to position [196, 0]
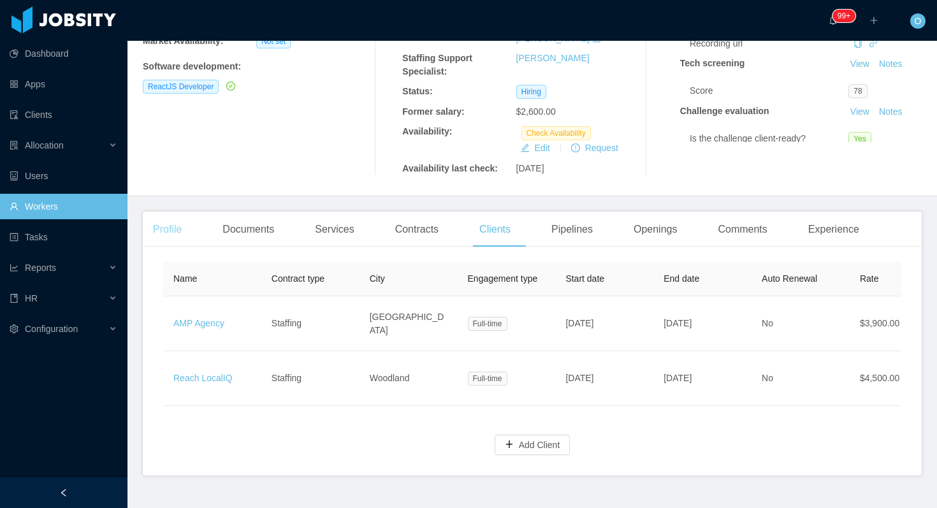
click at [169, 212] on div "Profile" at bounding box center [167, 230] width 49 height 36
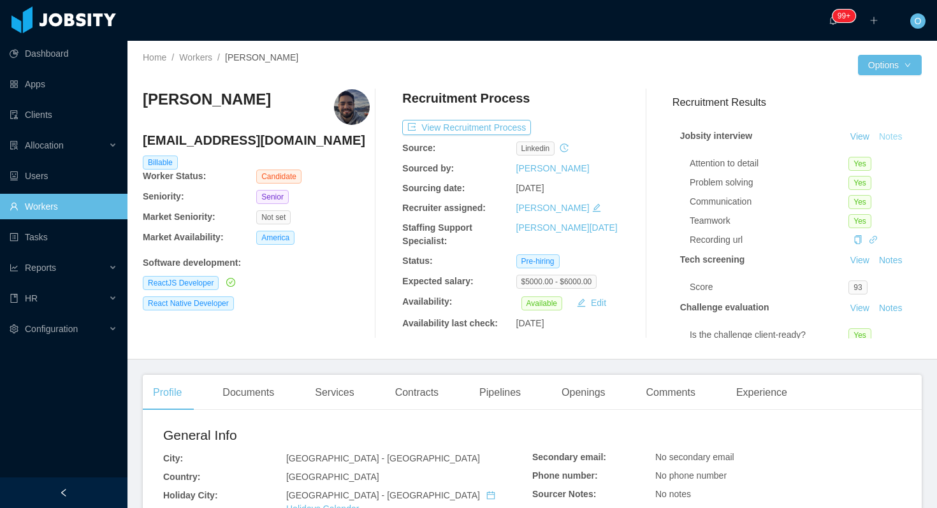
click at [897, 134] on button "Notes" at bounding box center [891, 136] width 34 height 15
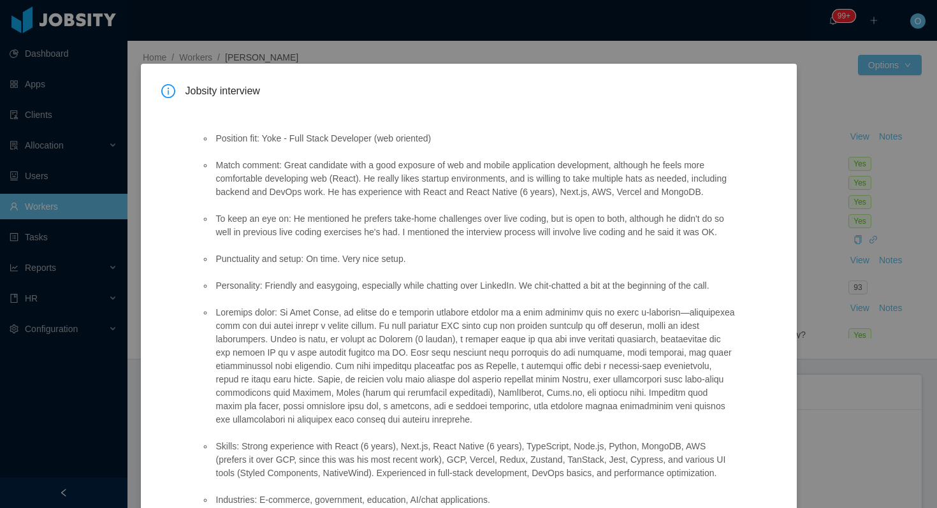
scroll to position [348, 0]
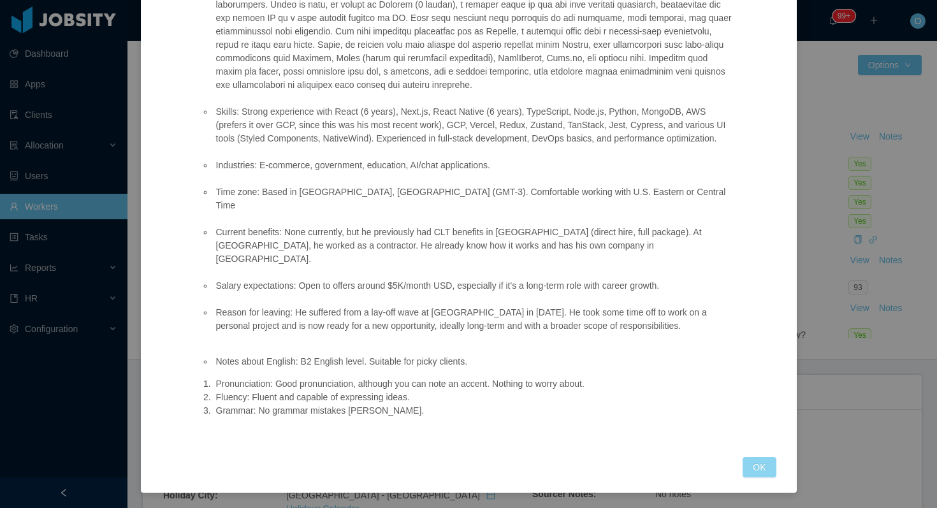
click at [755, 462] on button "OK" at bounding box center [759, 467] width 33 height 20
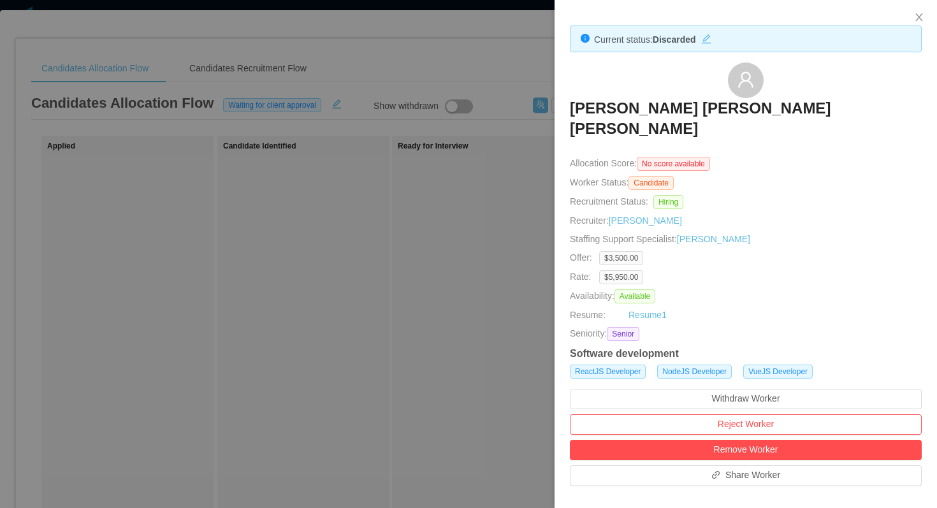
scroll to position [49, 0]
